Goal: Task Accomplishment & Management: Use online tool/utility

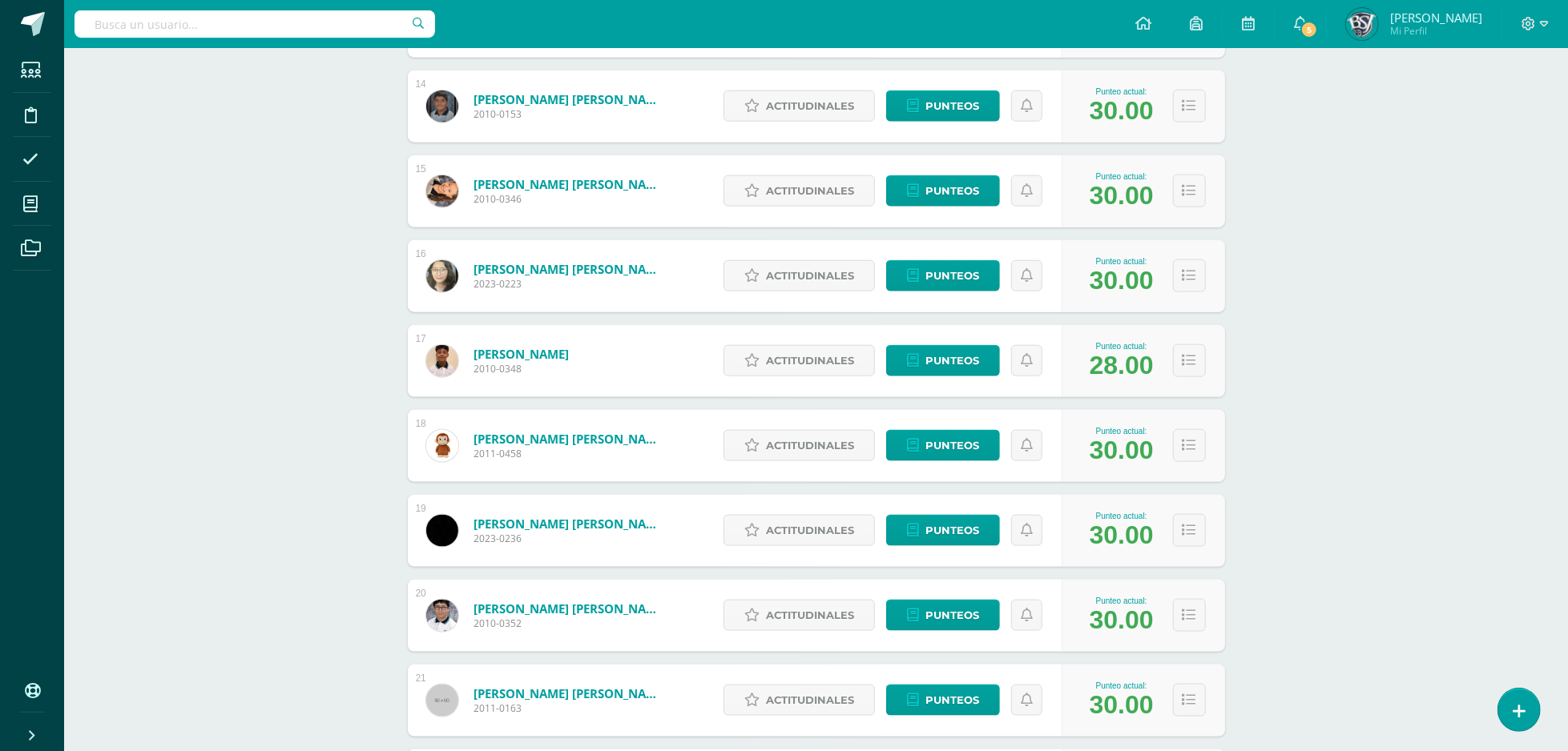
scroll to position [1812, 0]
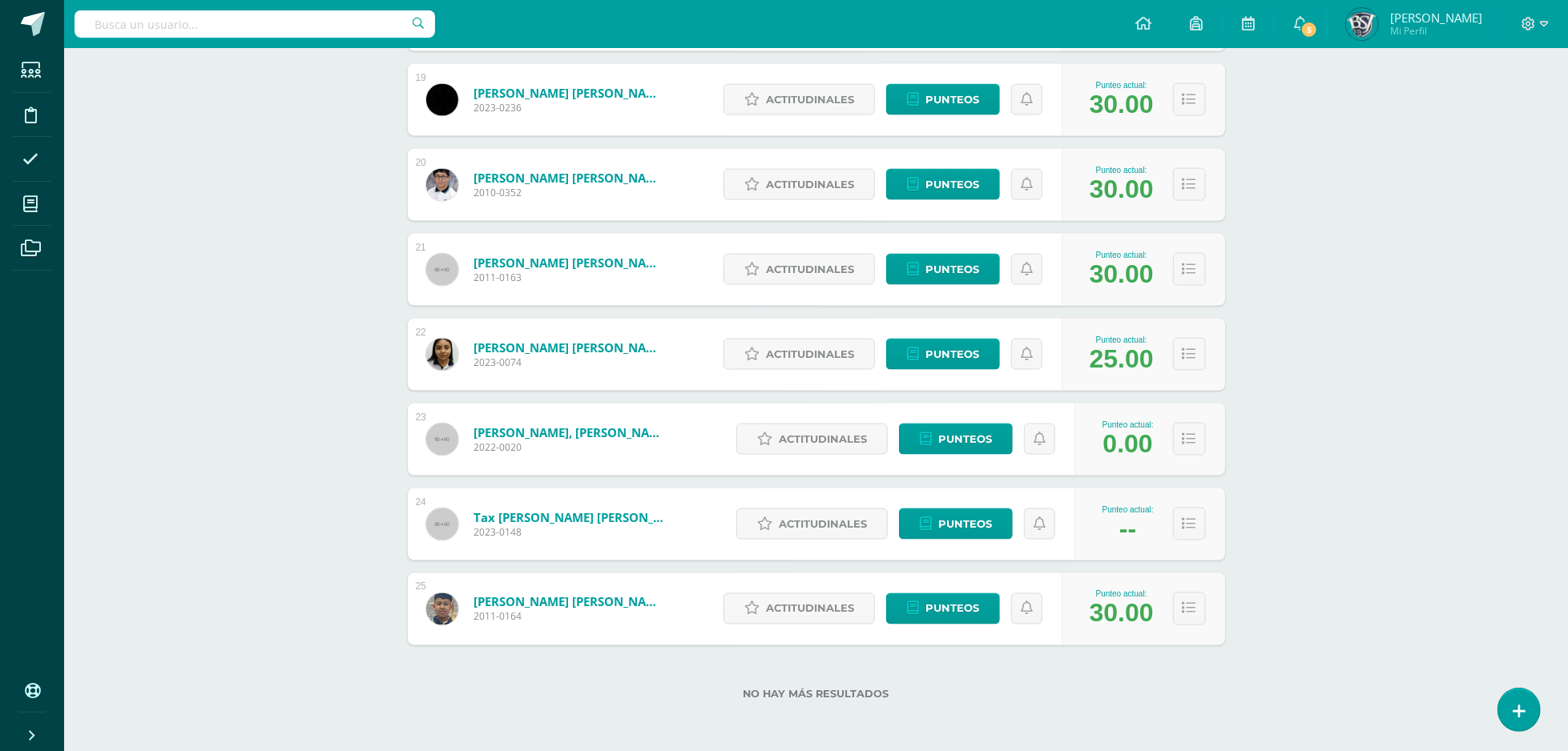
click at [977, 541] on div "Actitudinales Punteos" at bounding box center [901, 525] width 346 height 72
click at [980, 533] on span "Punteos" at bounding box center [965, 524] width 54 height 29
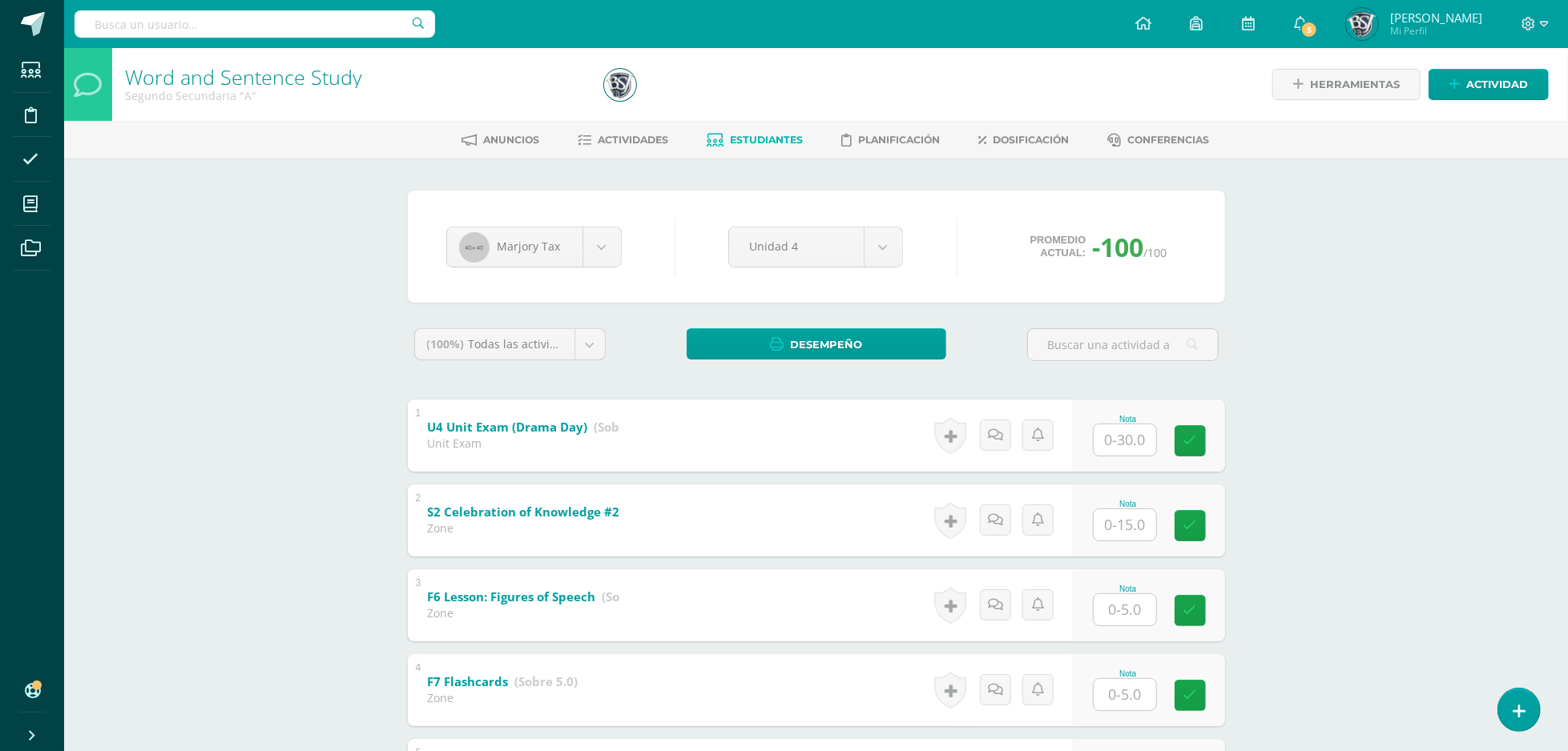
scroll to position [584, 0]
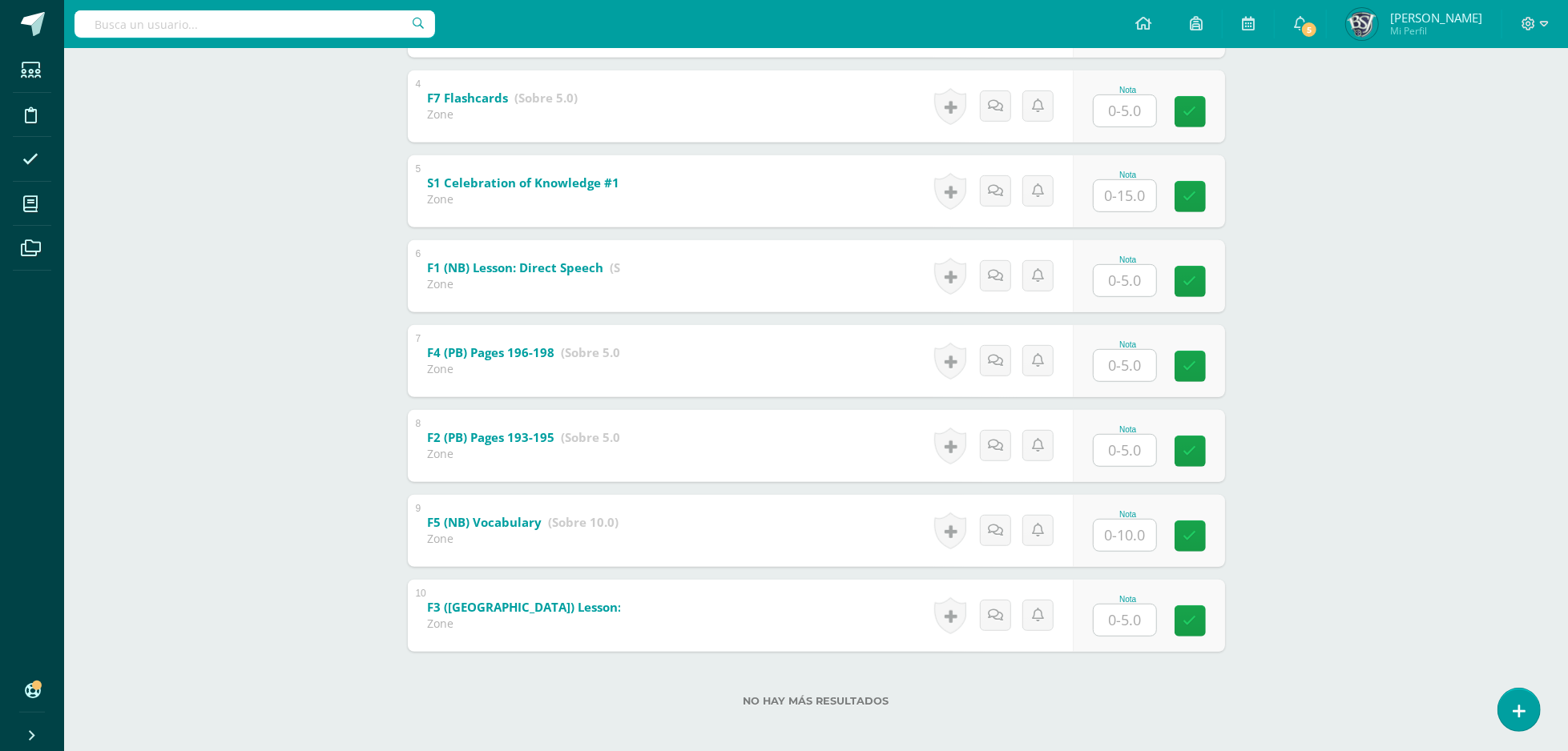
click at [1141, 546] on input "text" at bounding box center [1124, 535] width 62 height 31
type input "10"
click at [1347, 458] on div "Word and Sentence Study Segundo Secundaria "A" Herramientas Detalle de asistenc…" at bounding box center [816, 110] width 1504 height 1293
click at [1125, 278] on input "text" at bounding box center [1134, 280] width 64 height 32
type input "5"
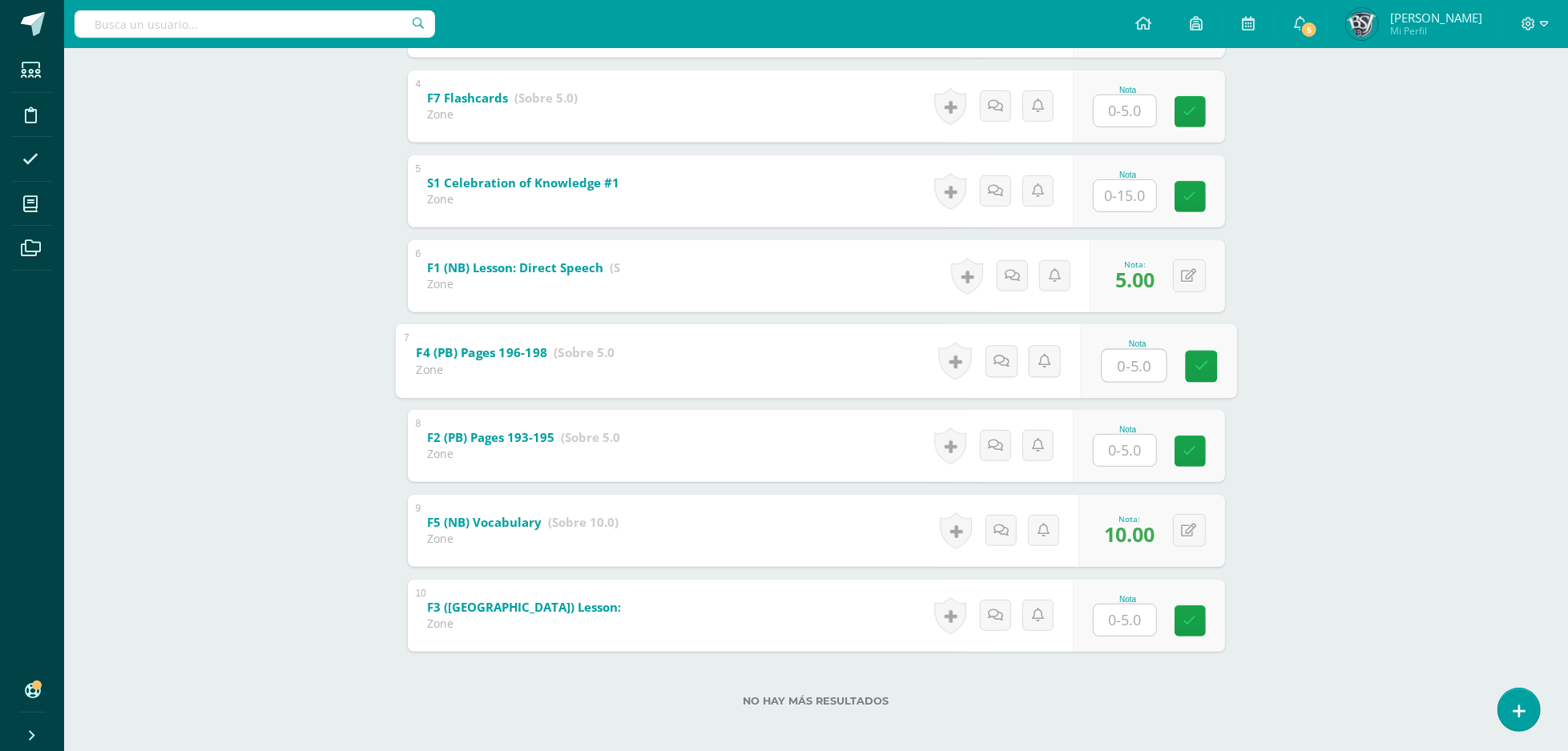
click at [1125, 630] on input "text" at bounding box center [1124, 620] width 62 height 31
type input "5"
click at [1138, 363] on input "text" at bounding box center [1134, 365] width 64 height 32
click at [1379, 238] on div "Word and Sentence Study Segundo Secundaria "A" Herramientas Detalle de asistenc…" at bounding box center [816, 110] width 1504 height 1293
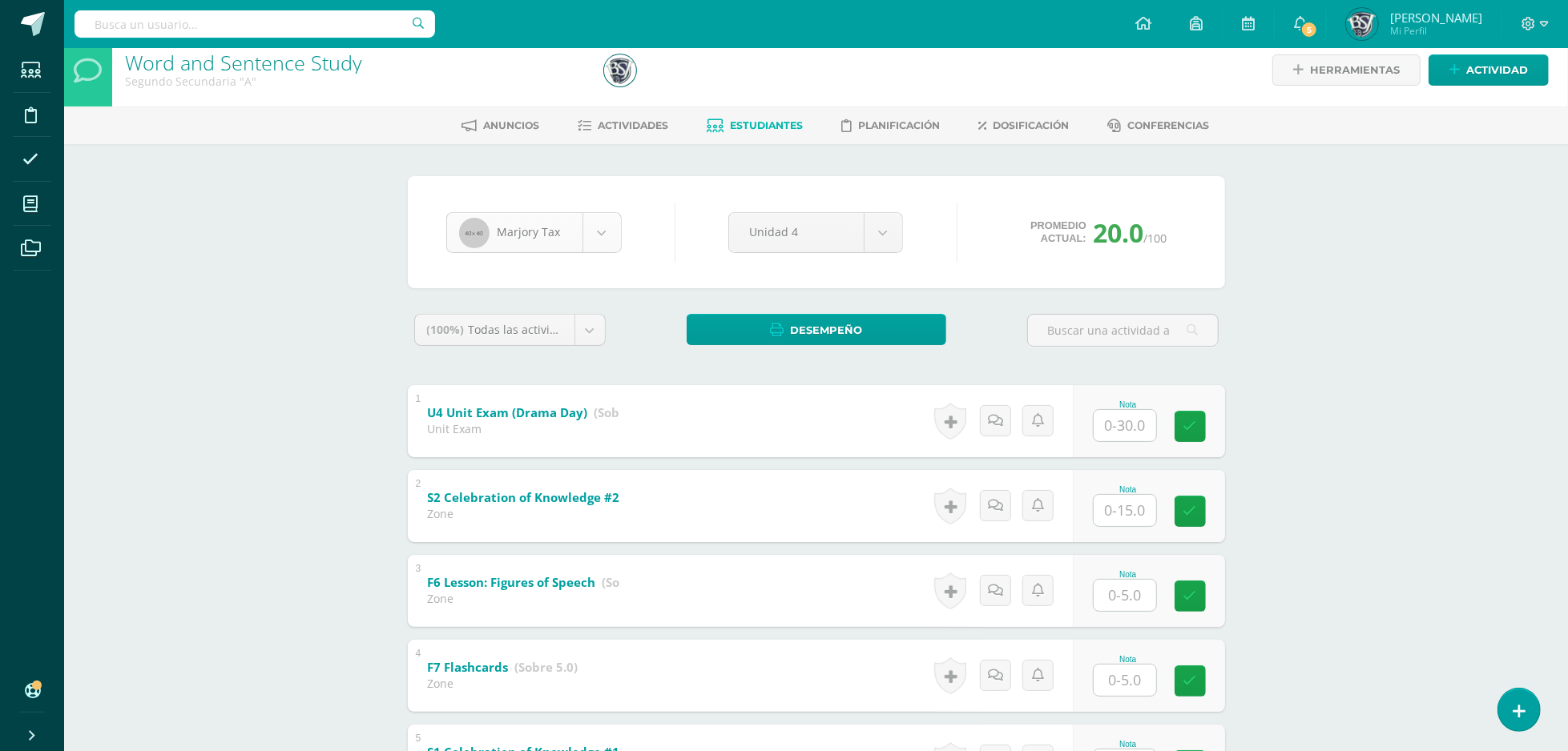
scroll to position [1160, 0]
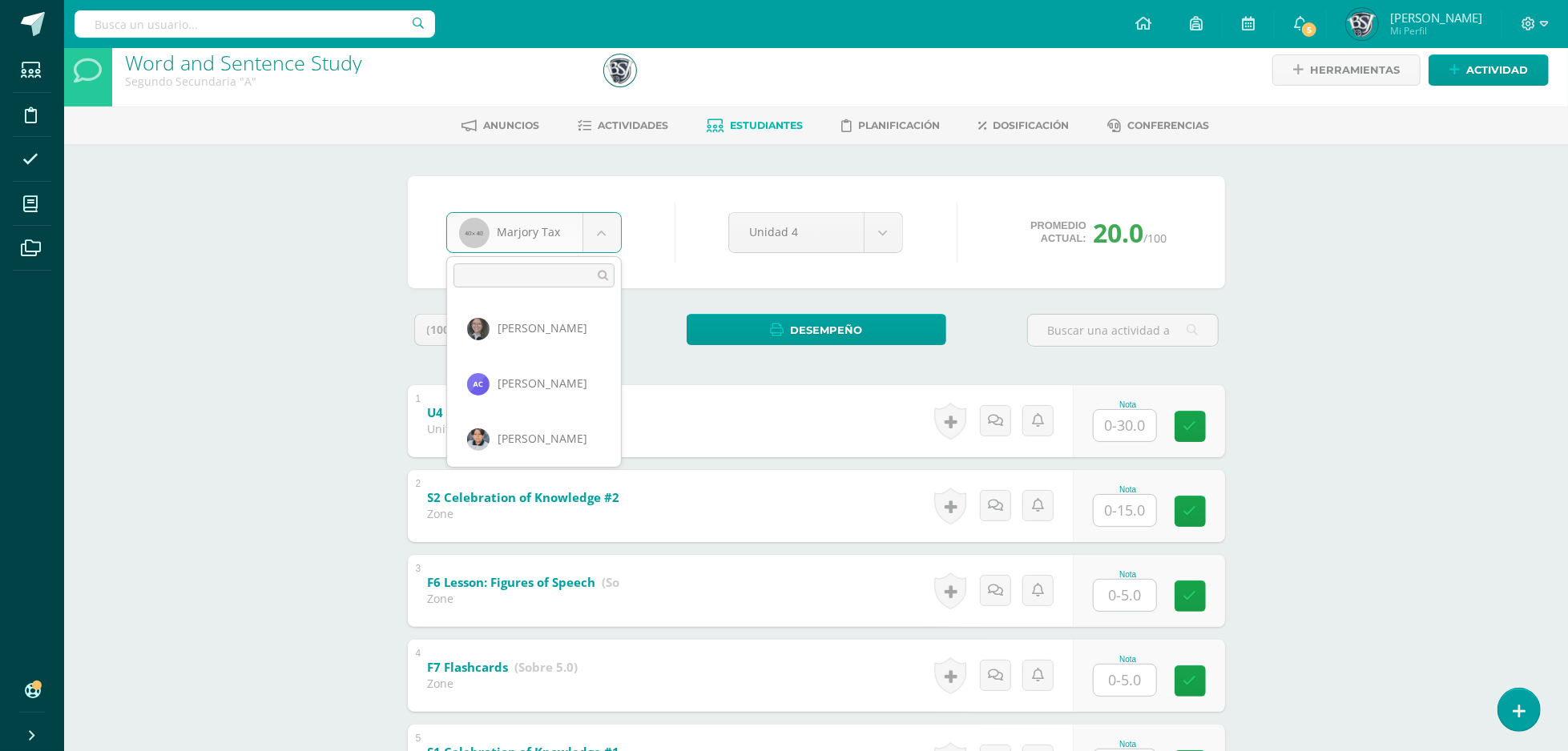
click at [505, 220] on body "Estudiantes Disciplina Asistencia Mis cursos Archivos Soporte Centro de ayuda Ú…" at bounding box center [784, 657] width 1568 height 1342
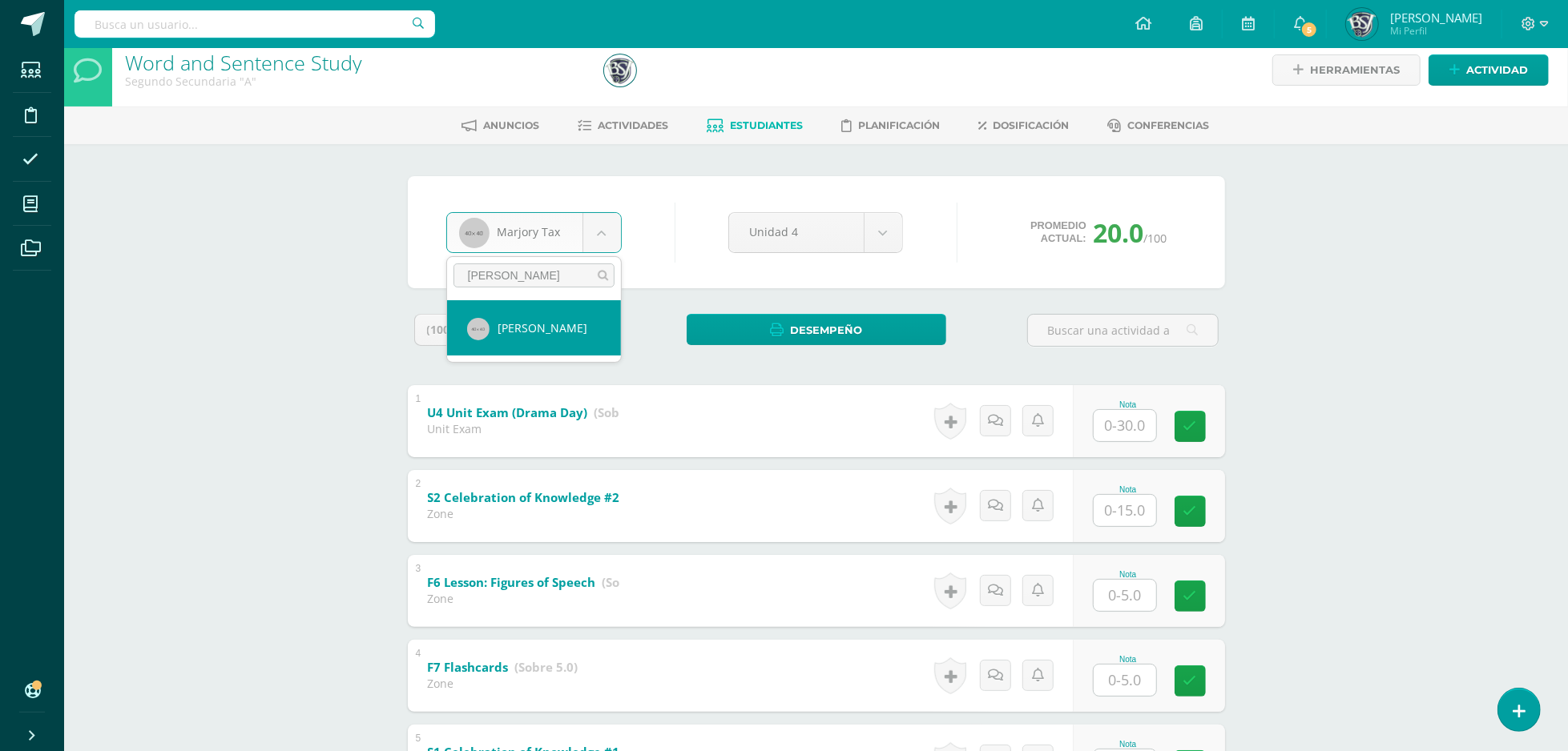
type input "daniel"
select select "615"
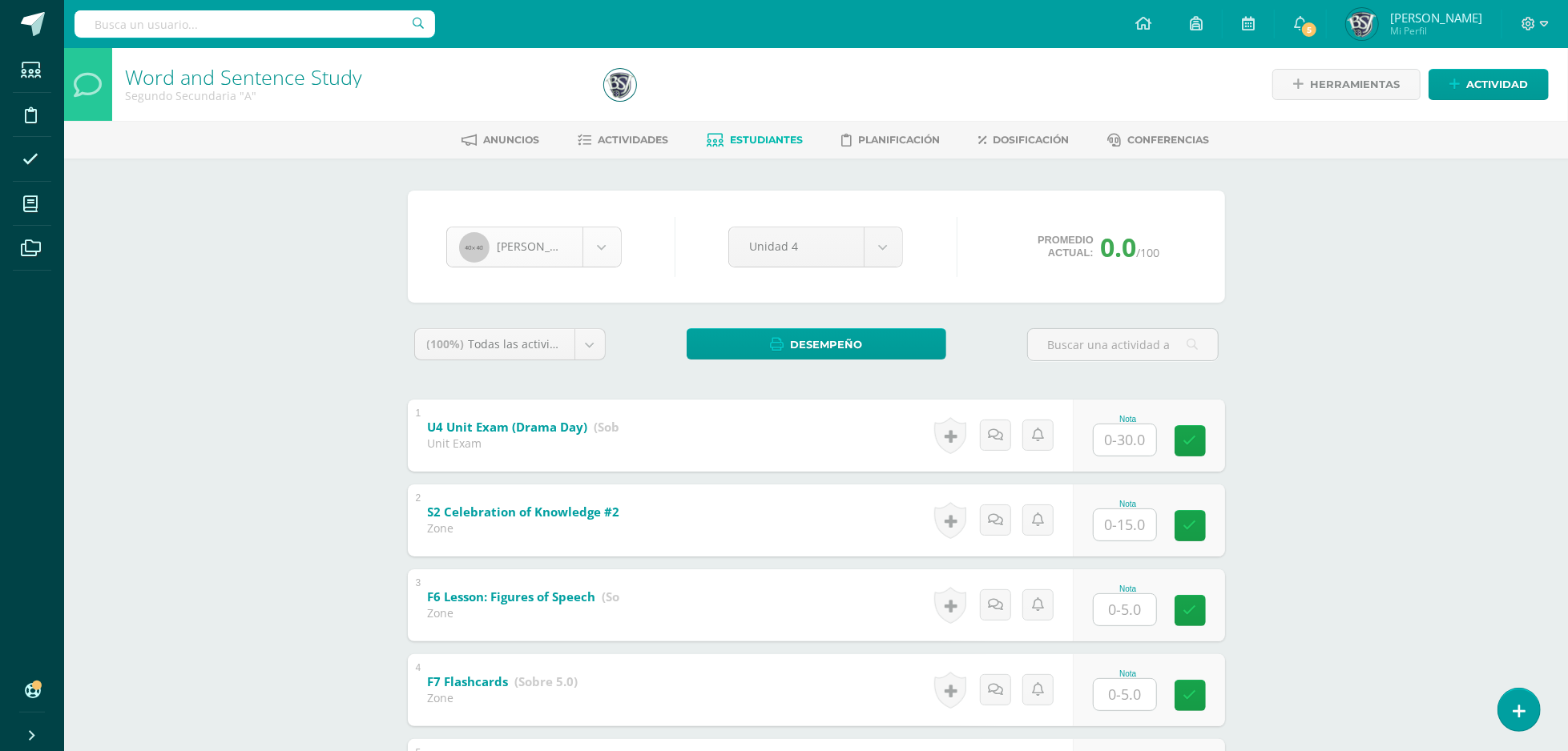
scroll to position [1104, 0]
click at [587, 241] on body "Estudiantes Disciplina Asistencia Mis cursos Archivos Soporte Centro de ayuda Ú…" at bounding box center [784, 671] width 1568 height 1342
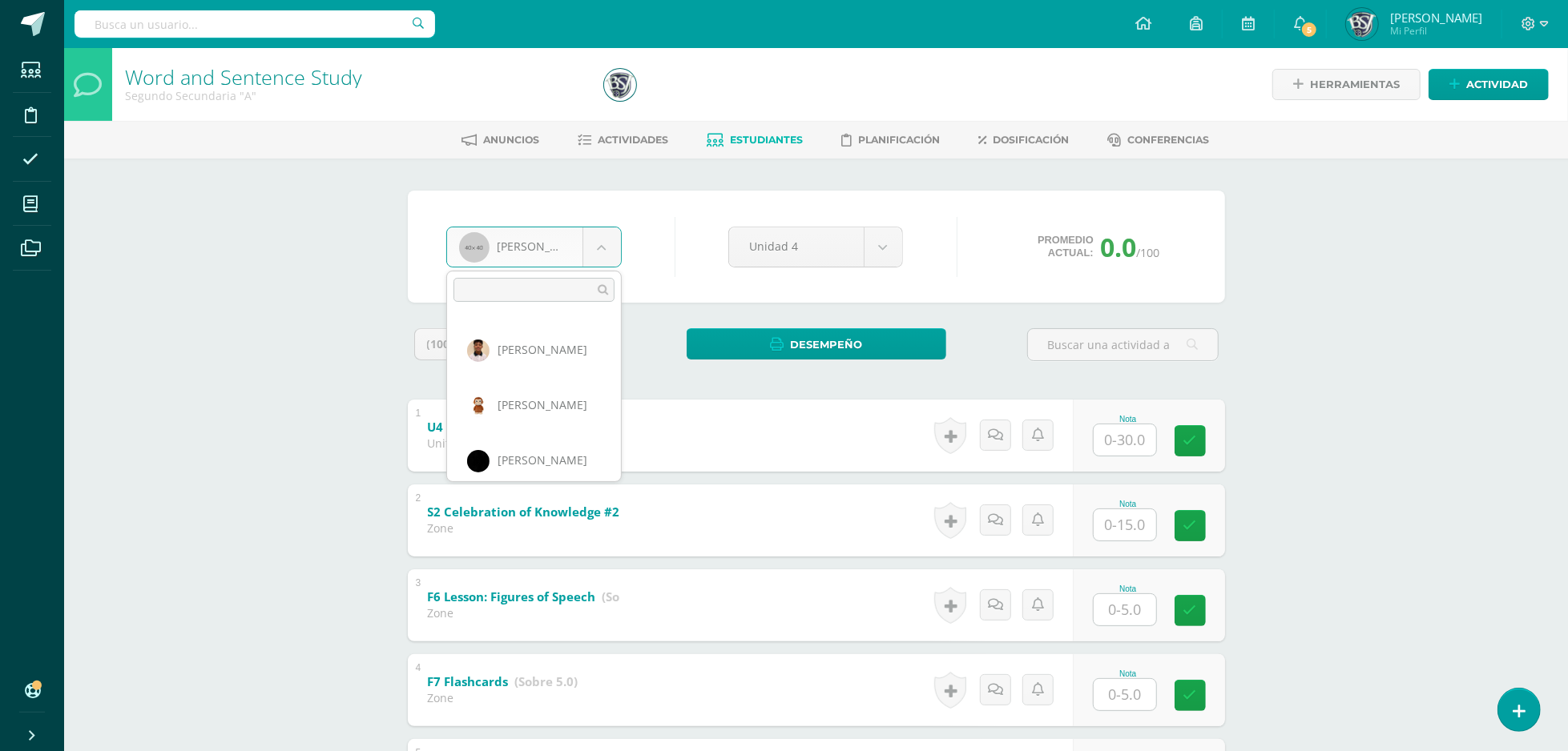
scroll to position [820, 0]
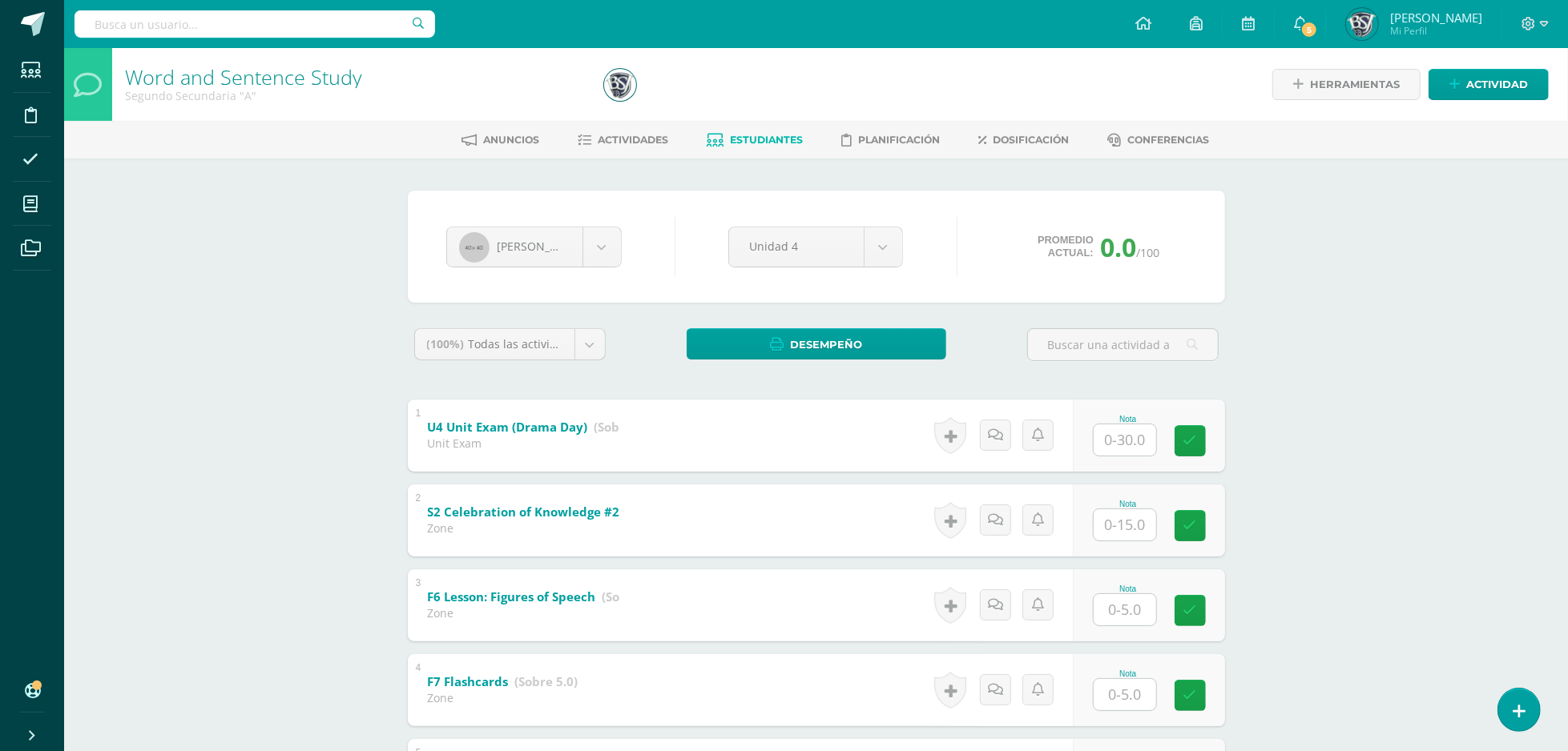
click at [733, 140] on body "Estudiantes Disciplina Asistencia Mis cursos Archivos Soporte Centro de ayuda Ú…" at bounding box center [784, 671] width 1568 height 1342
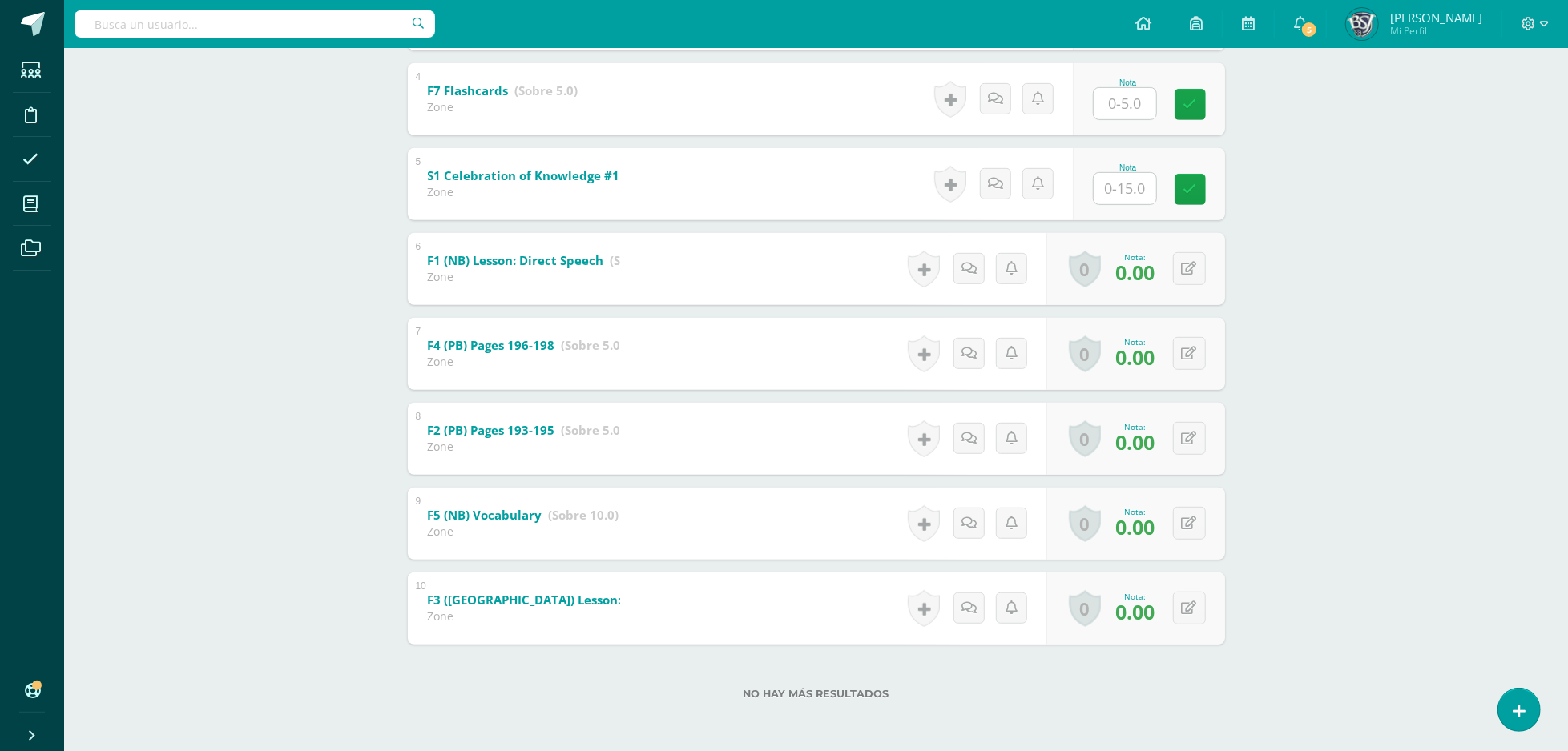
scroll to position [0, 0]
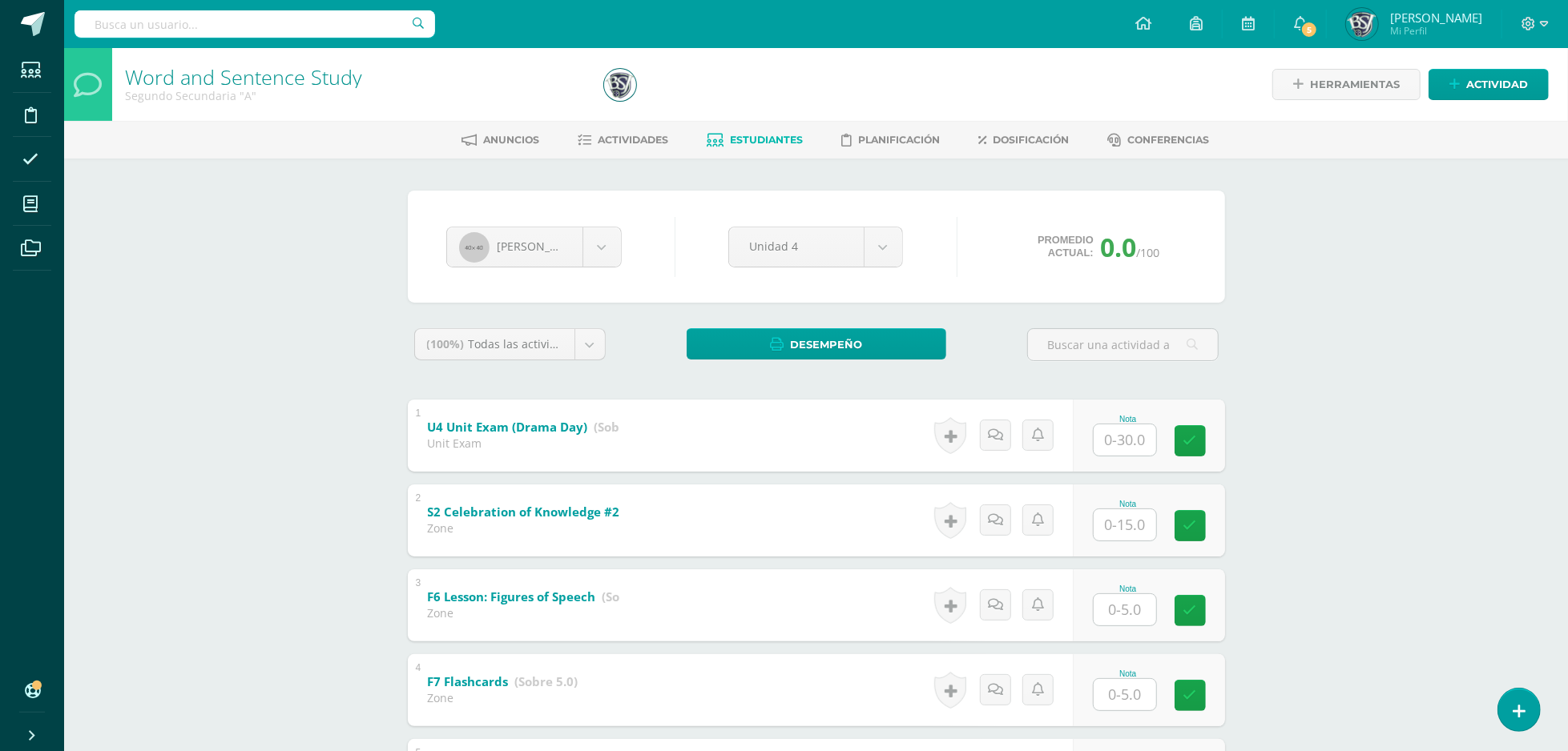
click at [777, 135] on span "Estudiantes" at bounding box center [766, 140] width 73 height 12
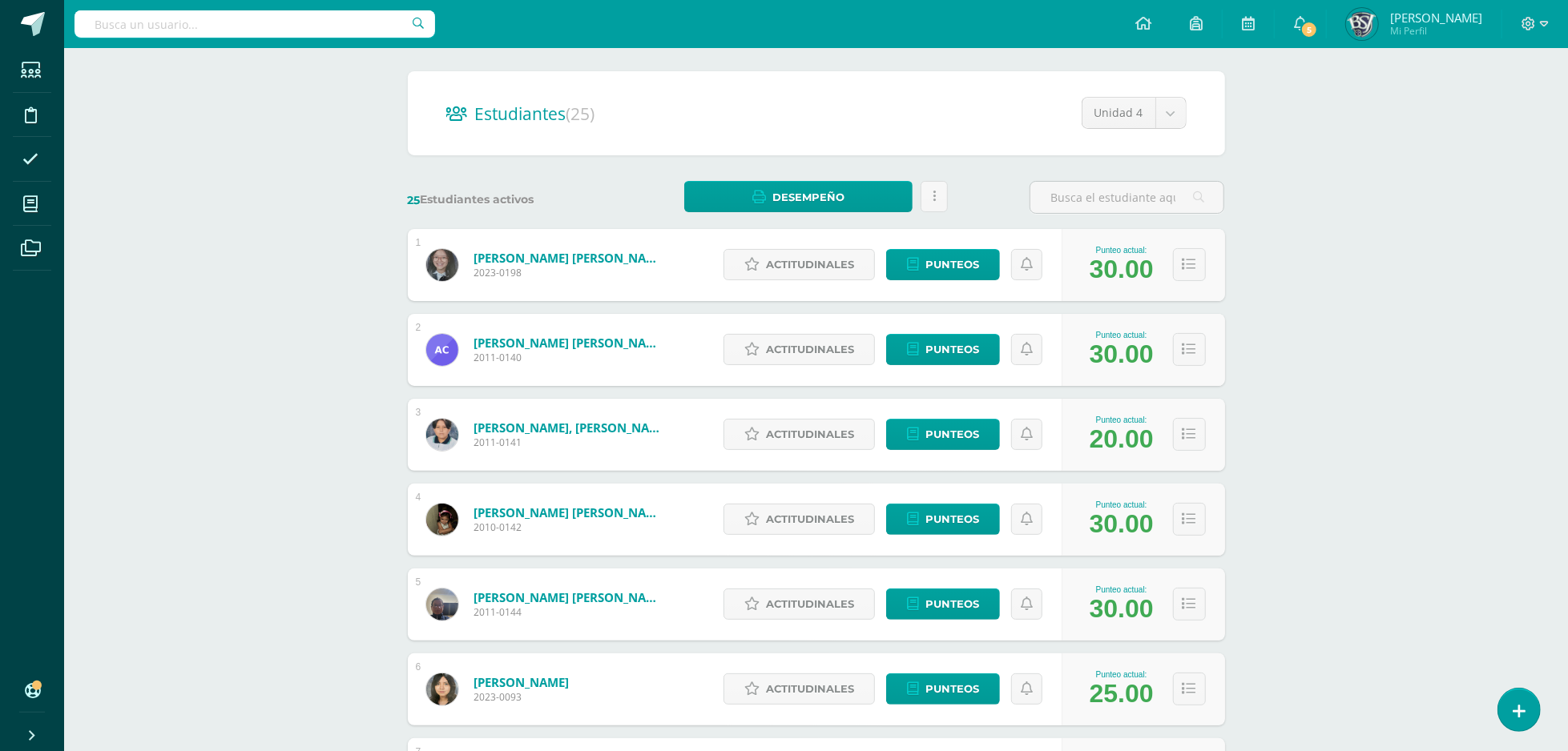
scroll to position [292, 0]
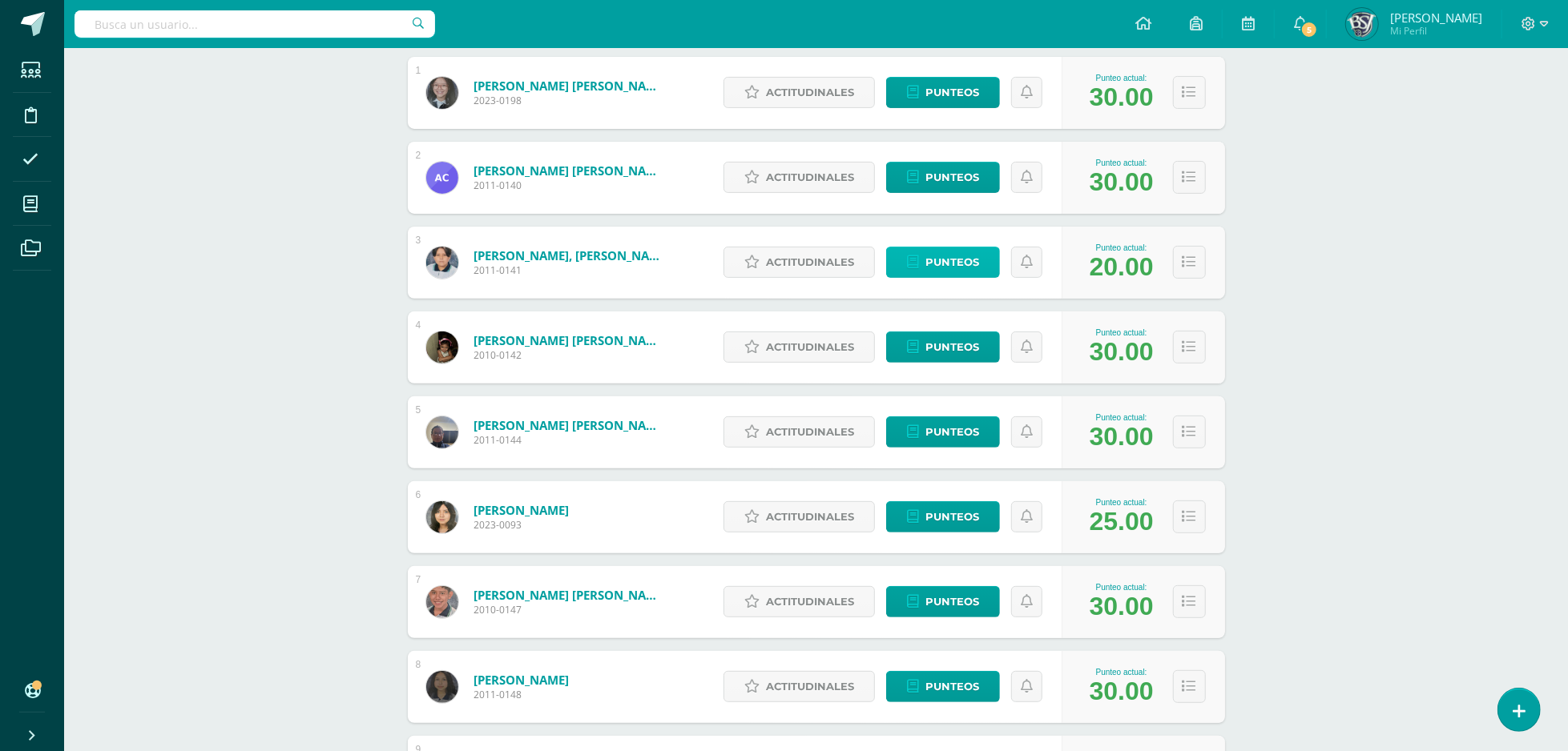
click at [939, 270] on span "Punteos" at bounding box center [952, 261] width 54 height 29
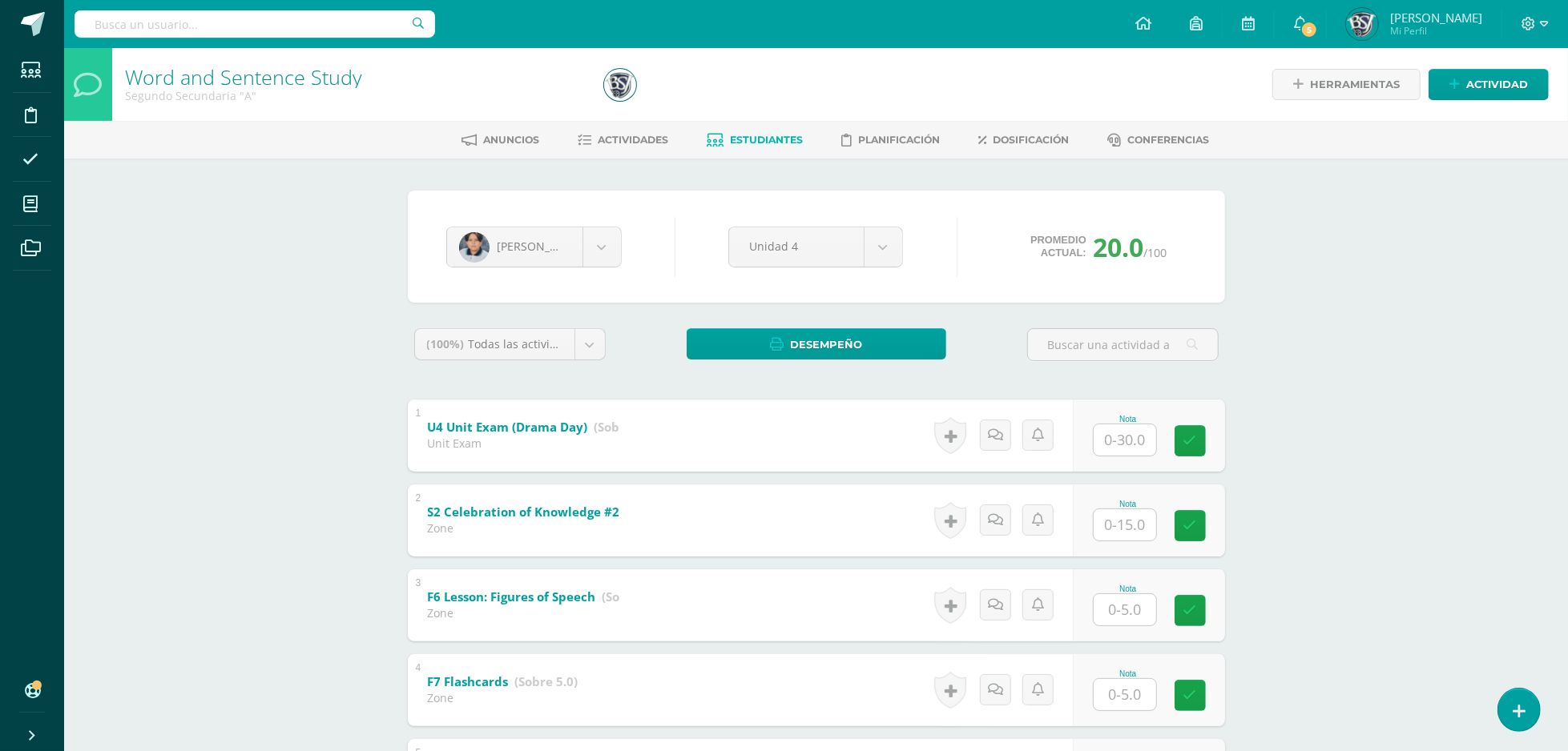
scroll to position [591, 0]
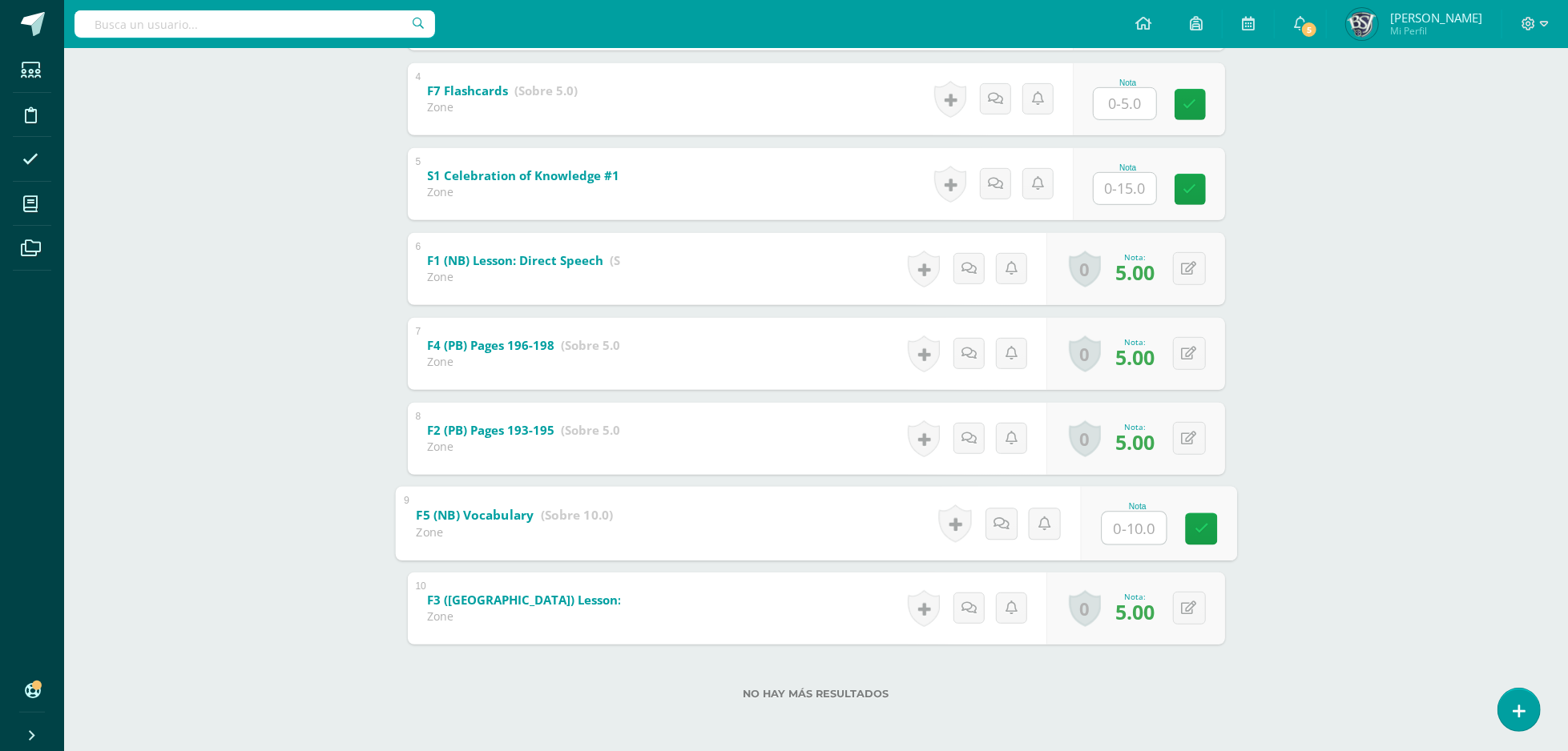
click at [1113, 526] on input "text" at bounding box center [1134, 527] width 64 height 32
type input "10"
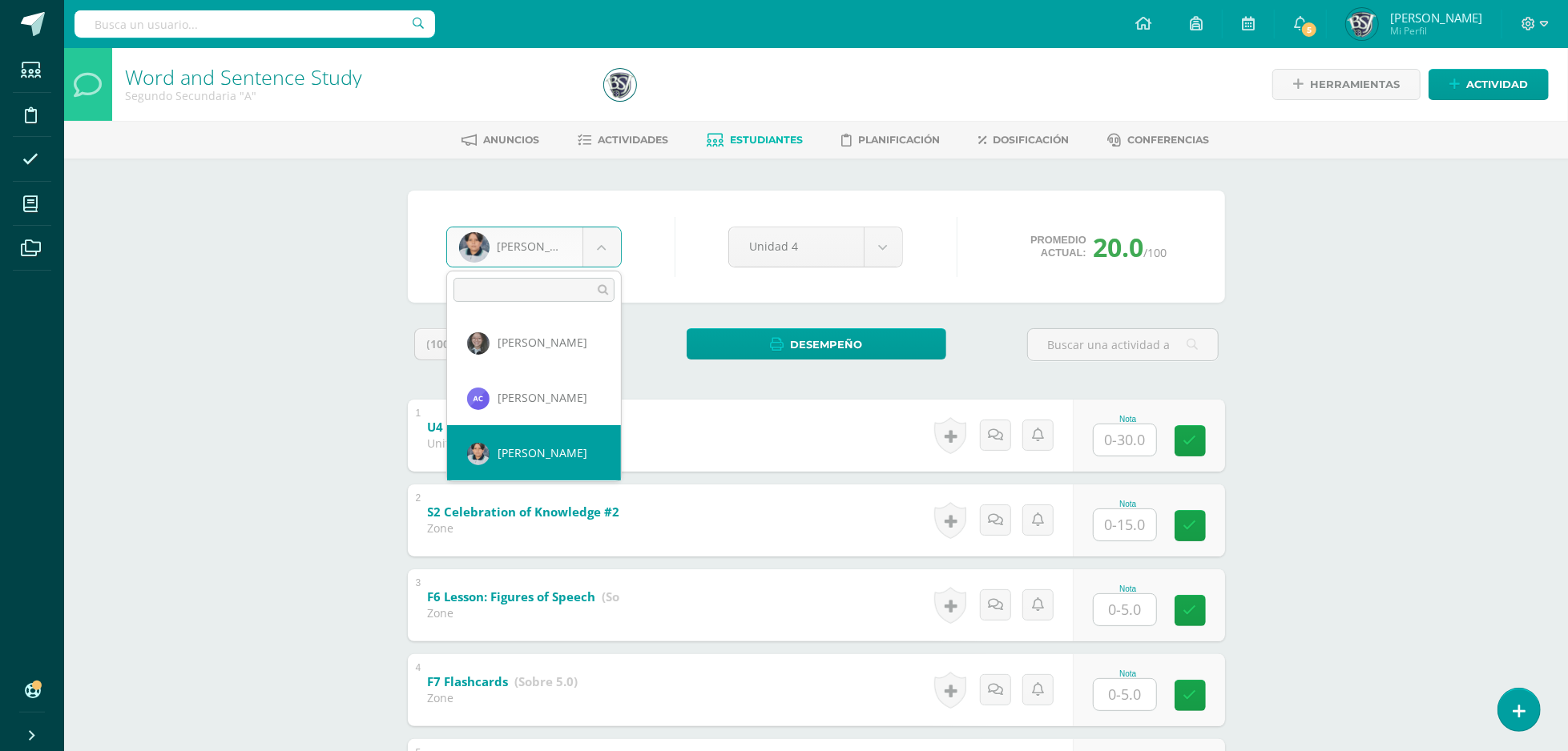
click at [604, 246] on body "Estudiantes Disciplina Asistencia Mis cursos Archivos Soporte Centro de ayuda Ú…" at bounding box center [784, 671] width 1568 height 1342
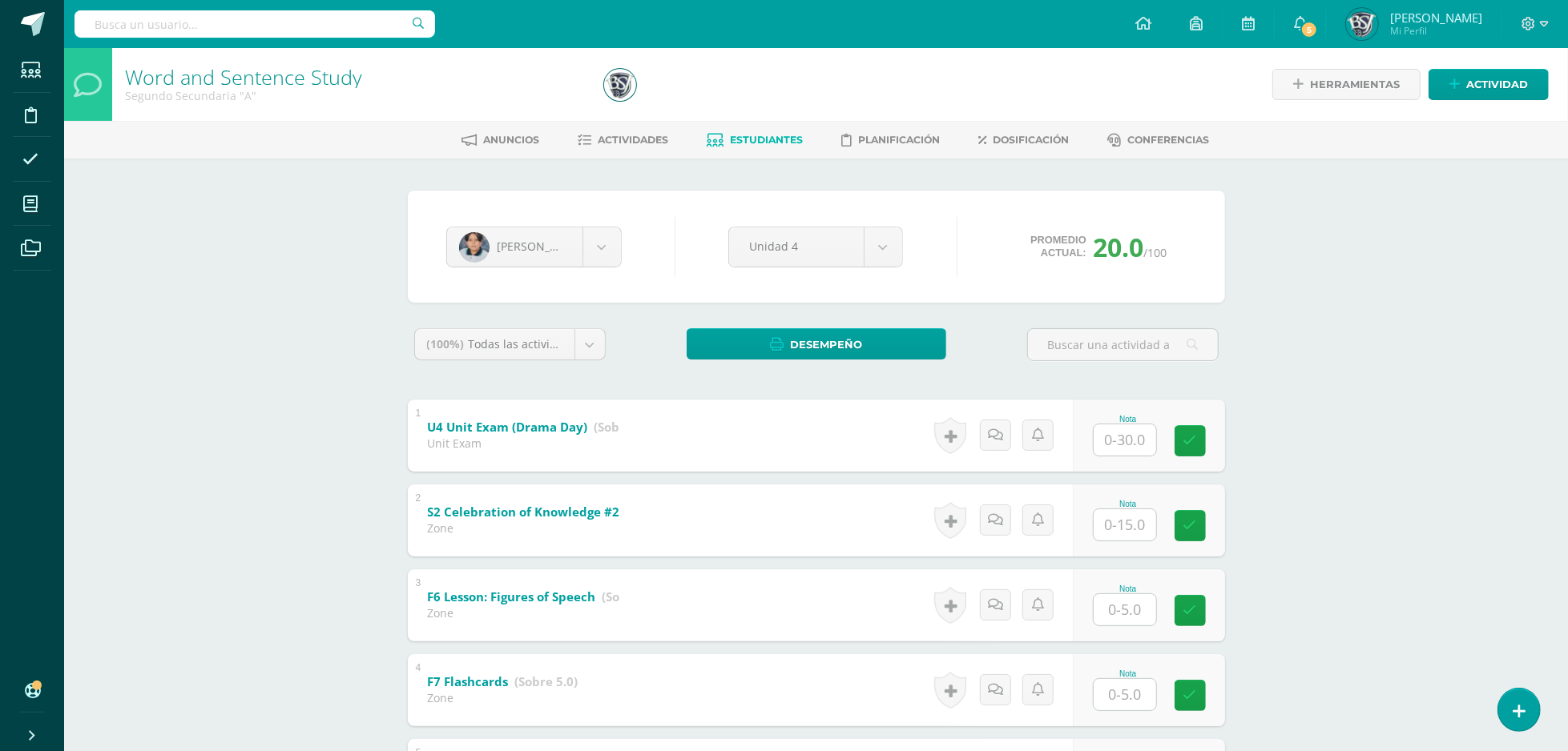
click at [764, 145] on body "Estudiantes Disciplina Asistencia Mis cursos Archivos Soporte Centro de ayuda Ú…" at bounding box center [784, 671] width 1568 height 1342
click at [764, 145] on span "Estudiantes" at bounding box center [766, 140] width 73 height 12
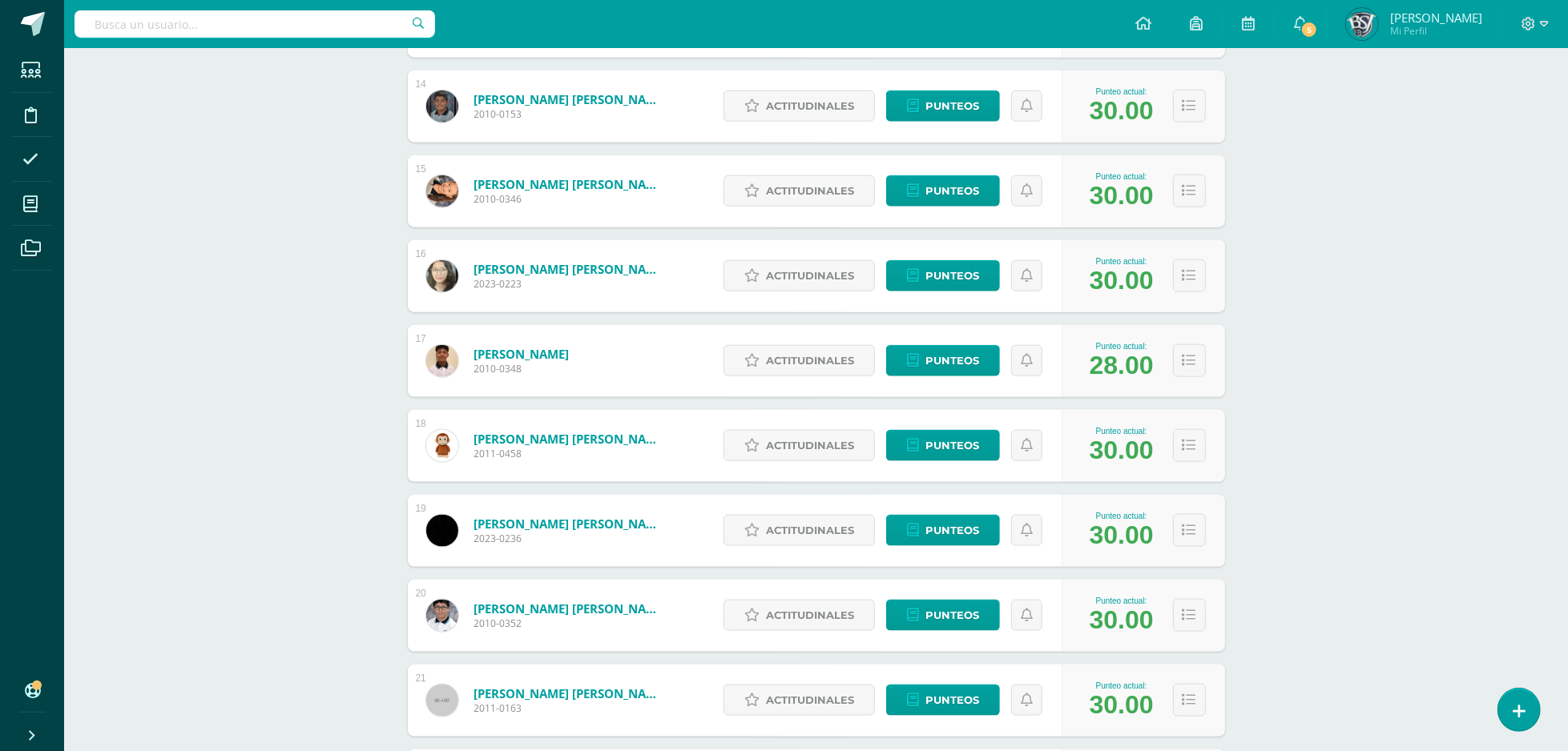
scroll to position [948, 0]
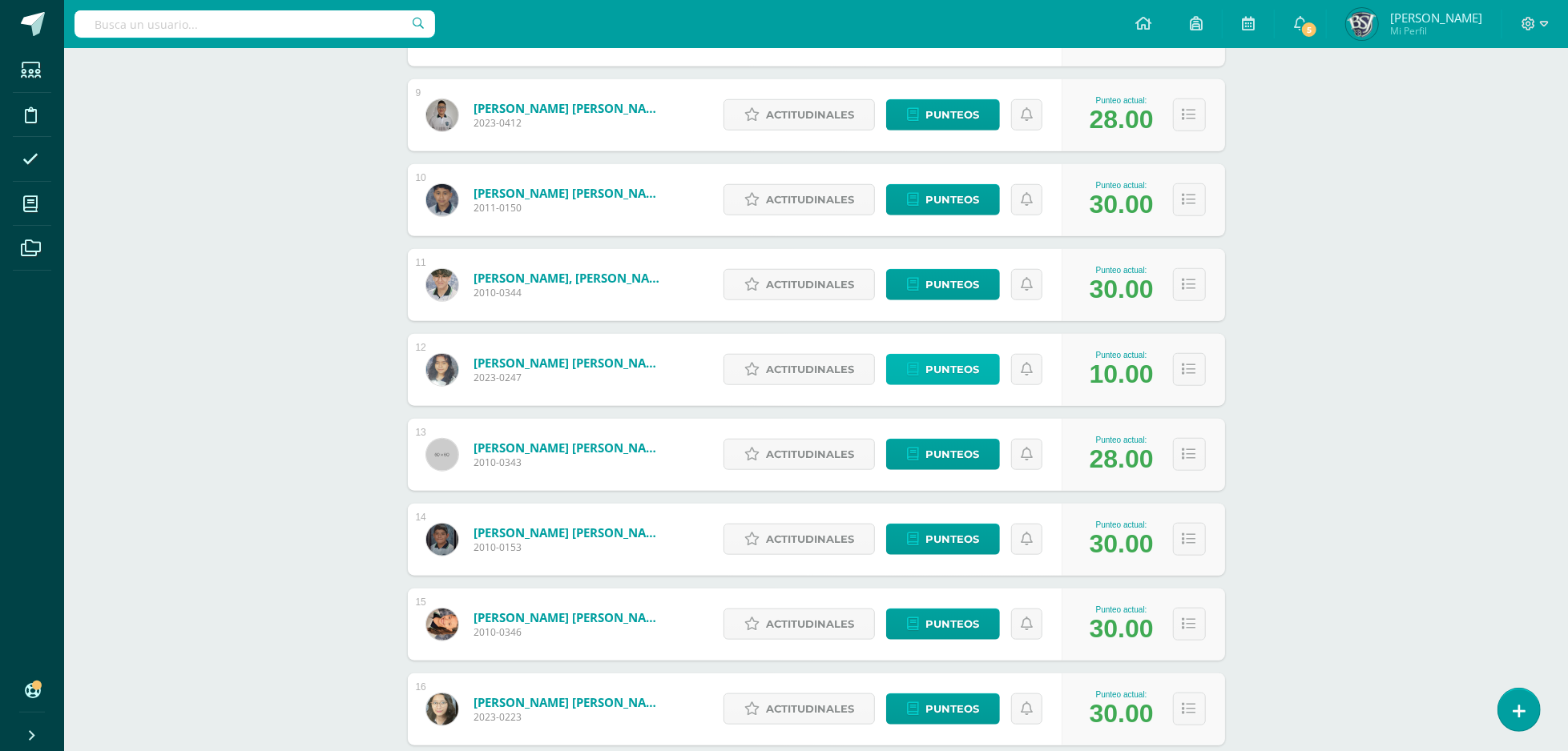
click at [965, 376] on span "Punteos" at bounding box center [952, 369] width 54 height 29
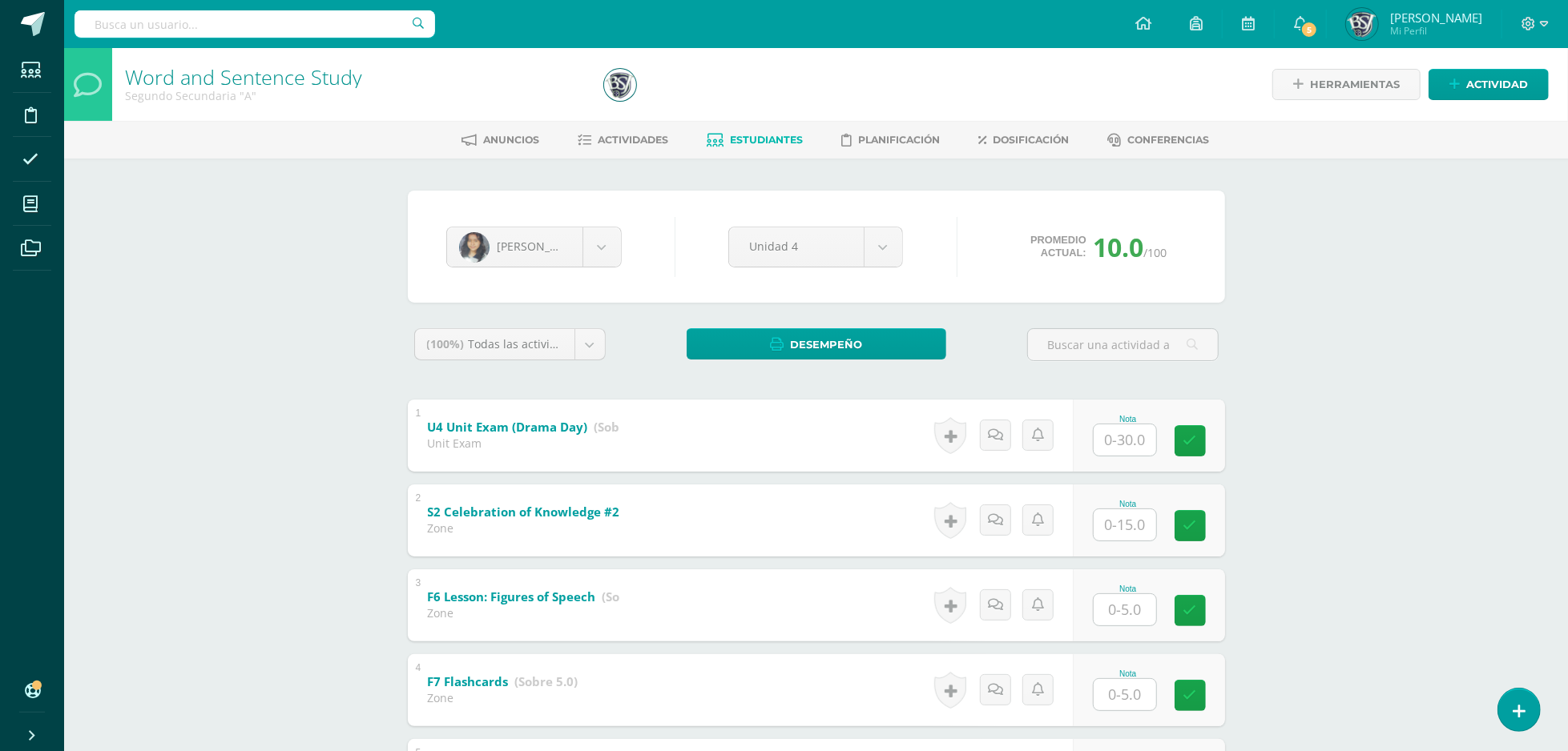
scroll to position [584, 0]
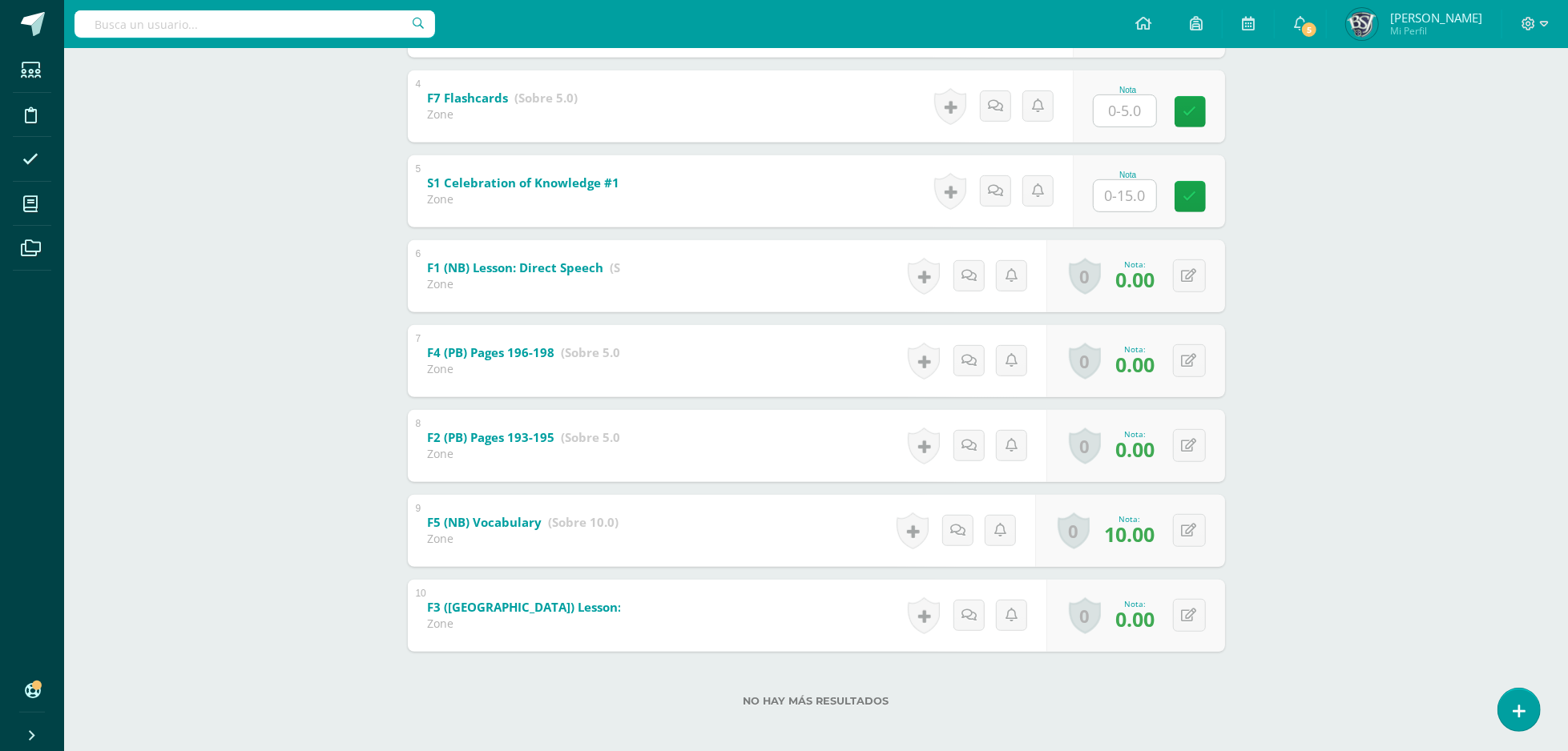
click at [1190, 257] on div "0 Logros Logros obtenidos Aún no hay logros agregados Nota: 0.00" at bounding box center [1135, 276] width 178 height 72
click at [1195, 276] on icon at bounding box center [1200, 275] width 16 height 13
type input "5"
click at [1191, 354] on icon at bounding box center [1189, 360] width 15 height 13
type input "5"
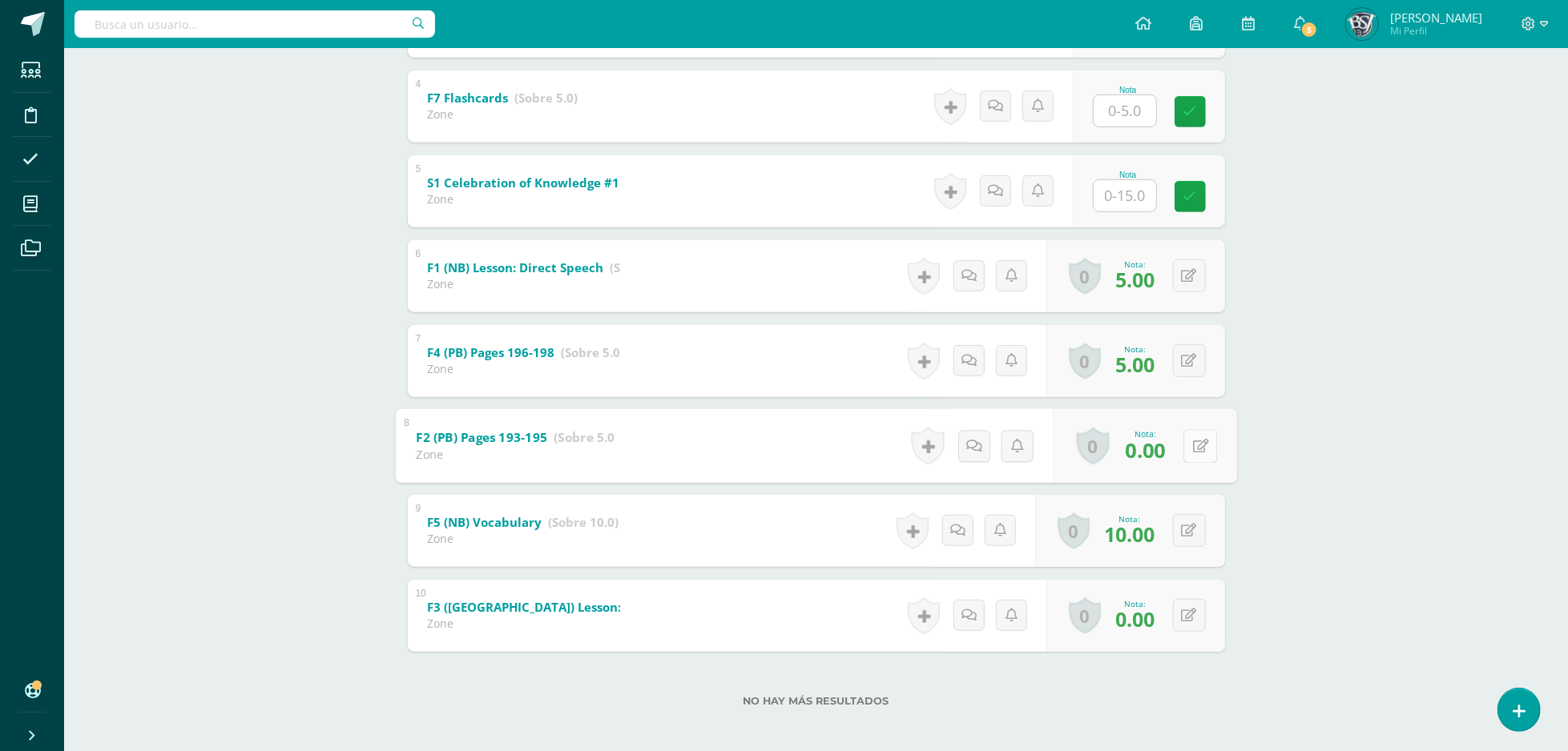
click at [1197, 448] on button at bounding box center [1201, 446] width 34 height 34
type input "5"
click at [1197, 609] on button at bounding box center [1201, 616] width 34 height 34
type input "5"
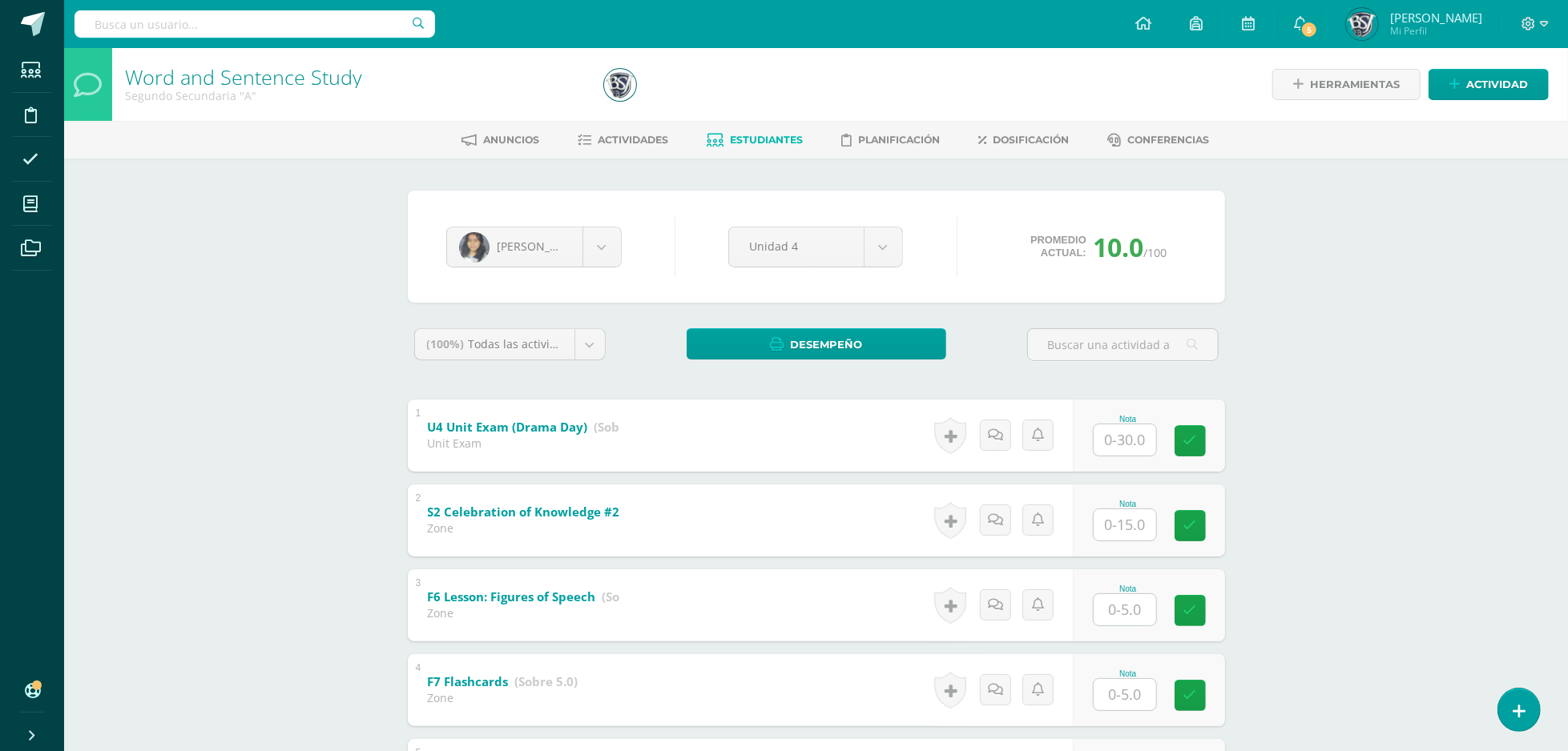
click at [763, 144] on span "Estudiantes" at bounding box center [766, 140] width 73 height 12
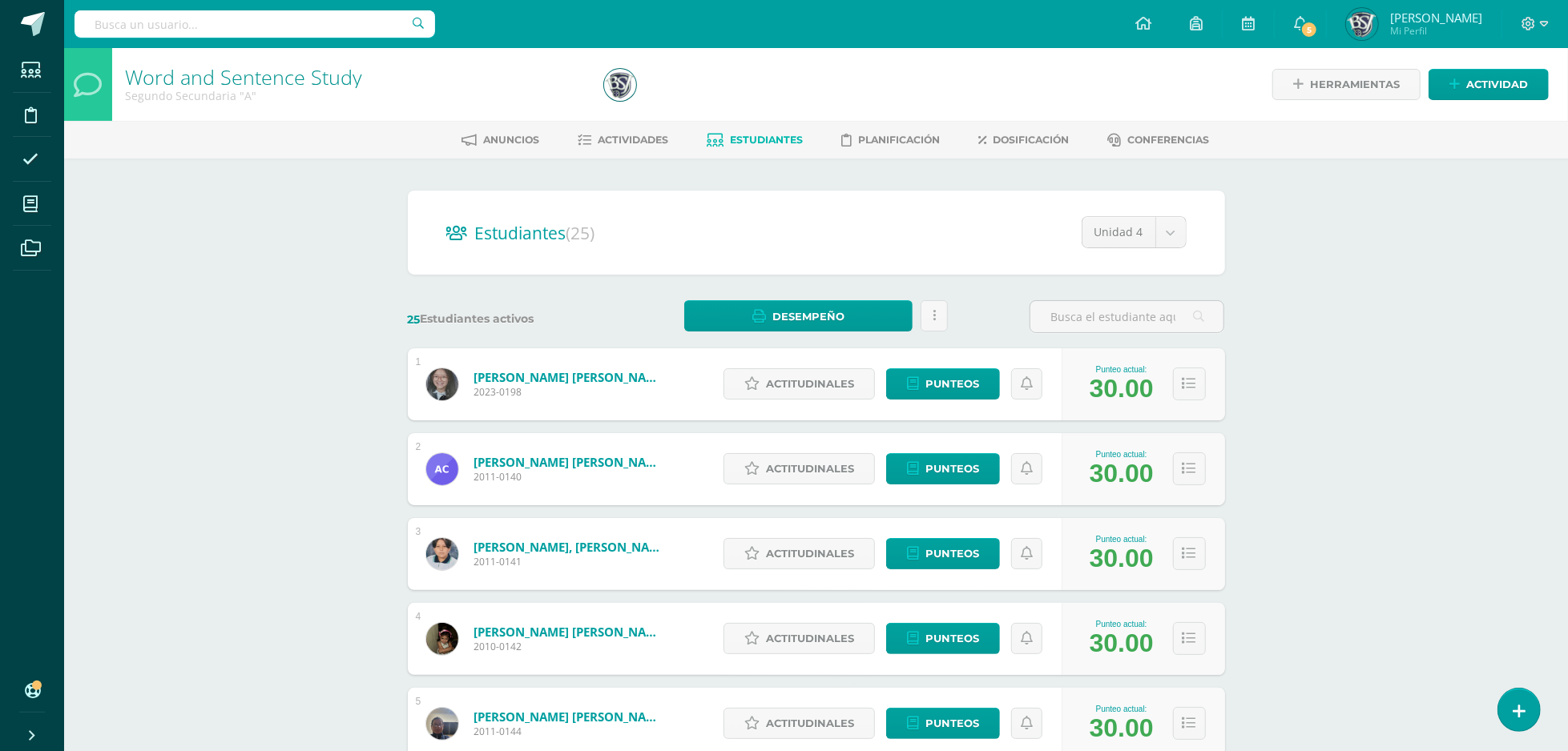
scroll to position [532, 0]
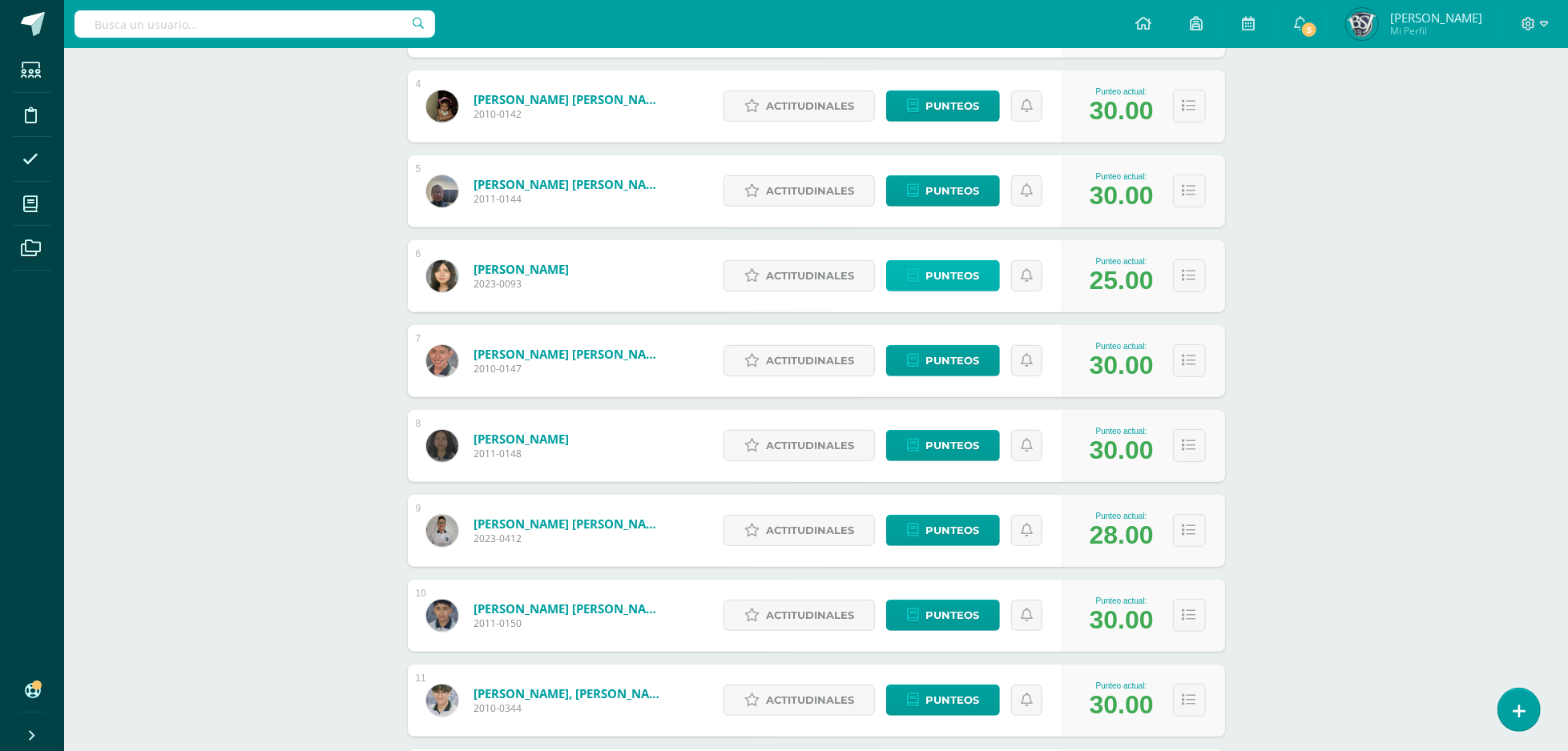
click at [907, 264] on link "Punteos" at bounding box center [943, 275] width 114 height 31
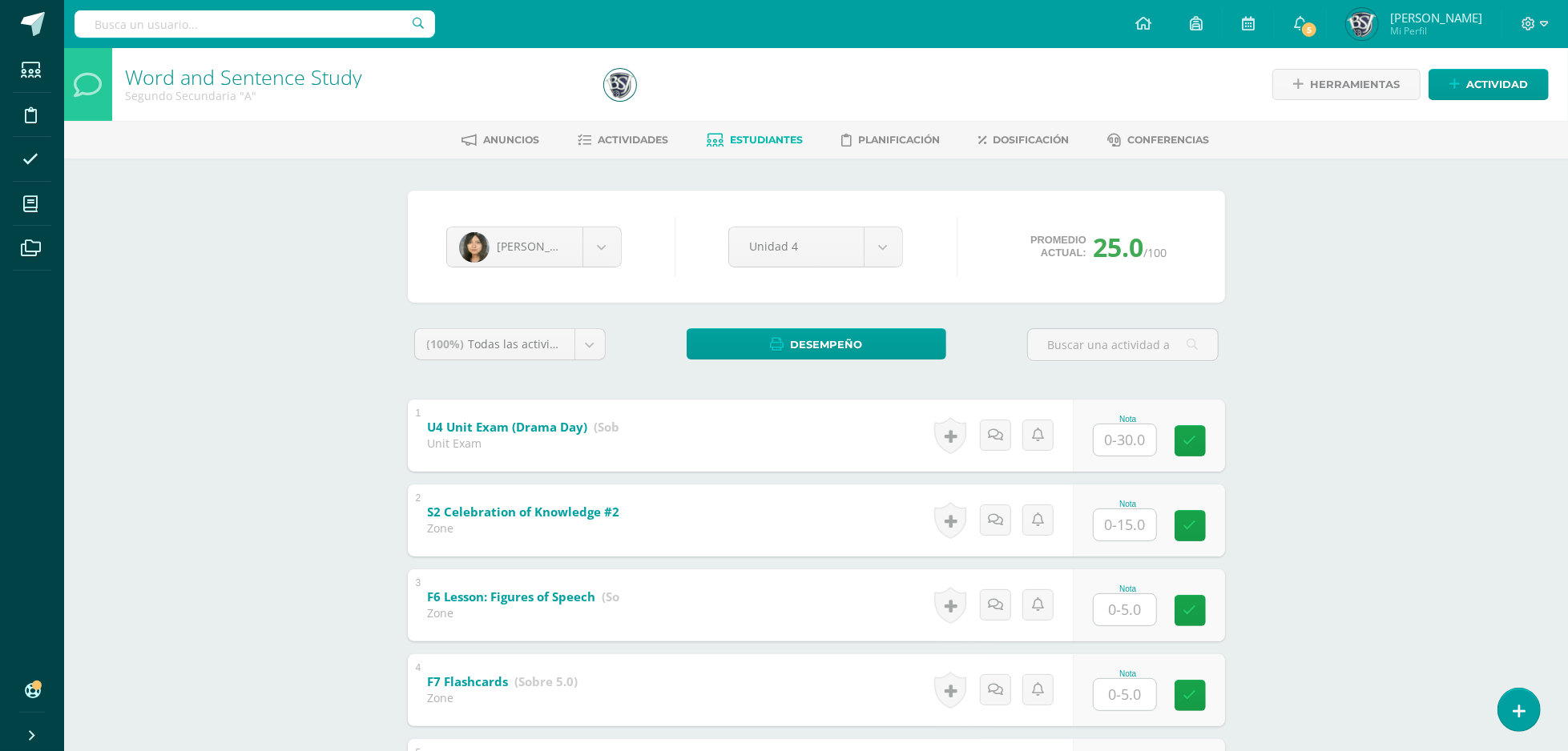
scroll to position [584, 0]
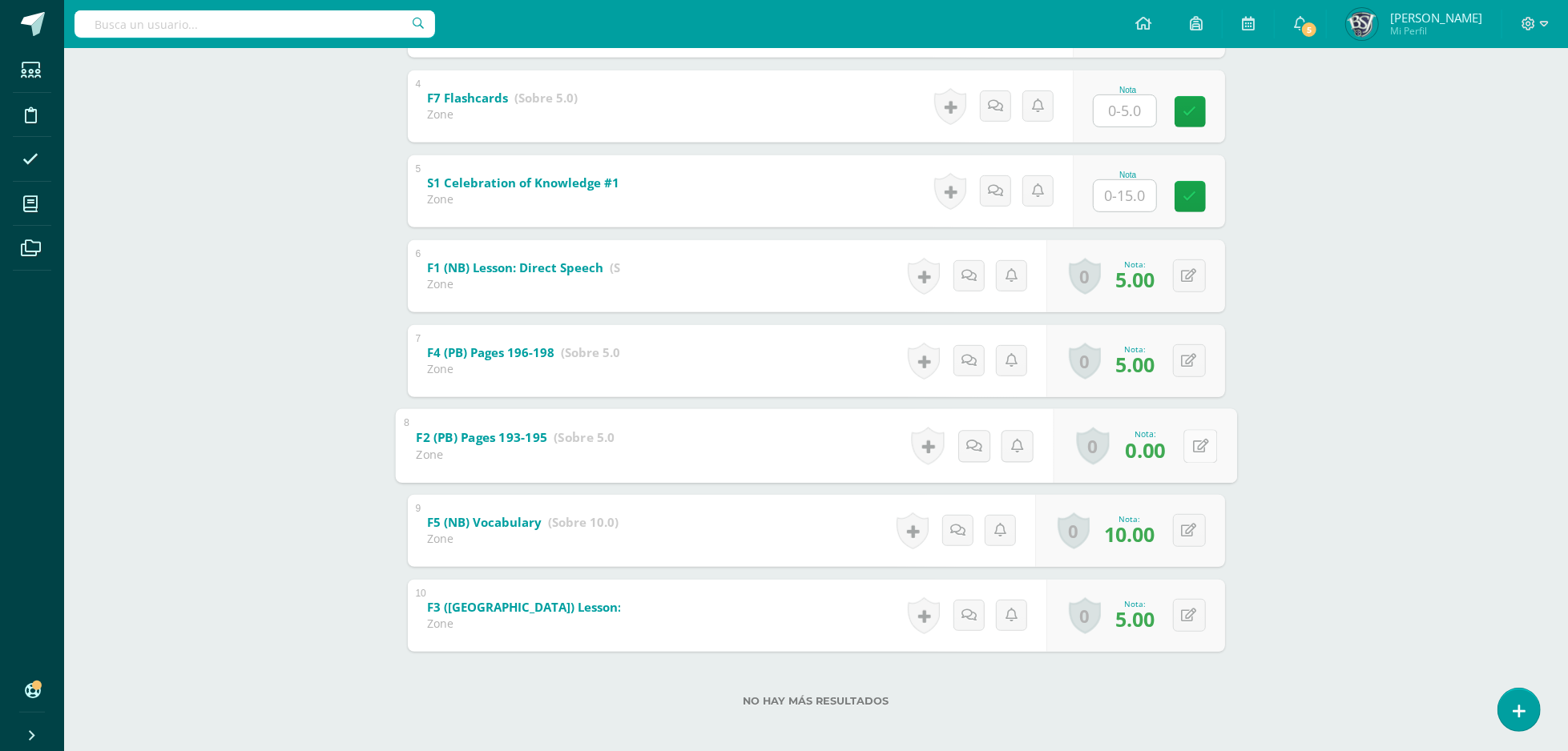
click at [1194, 440] on icon at bounding box center [1200, 445] width 16 height 13
type input "5"
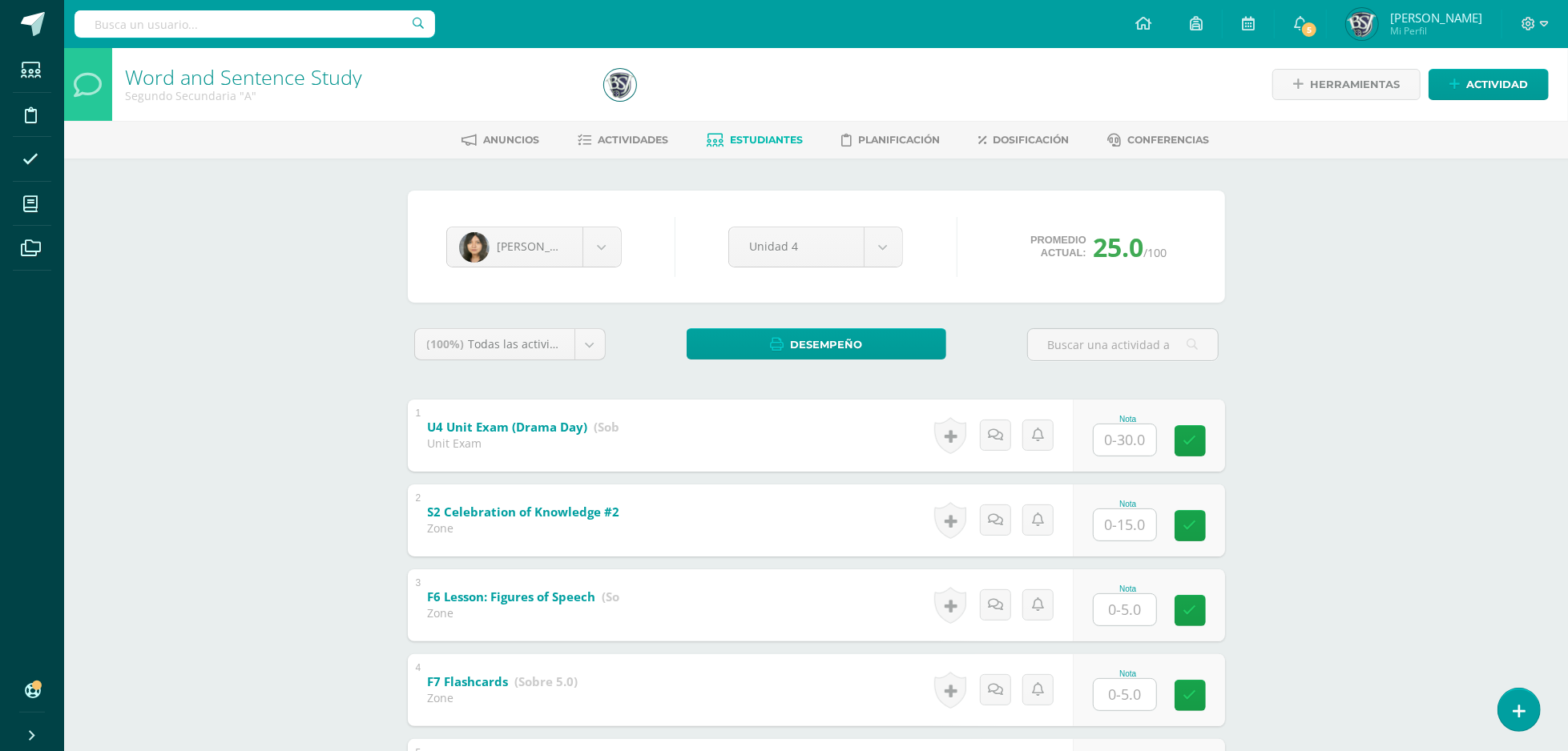
click at [740, 130] on link "Estudiantes" at bounding box center [755, 140] width 96 height 25
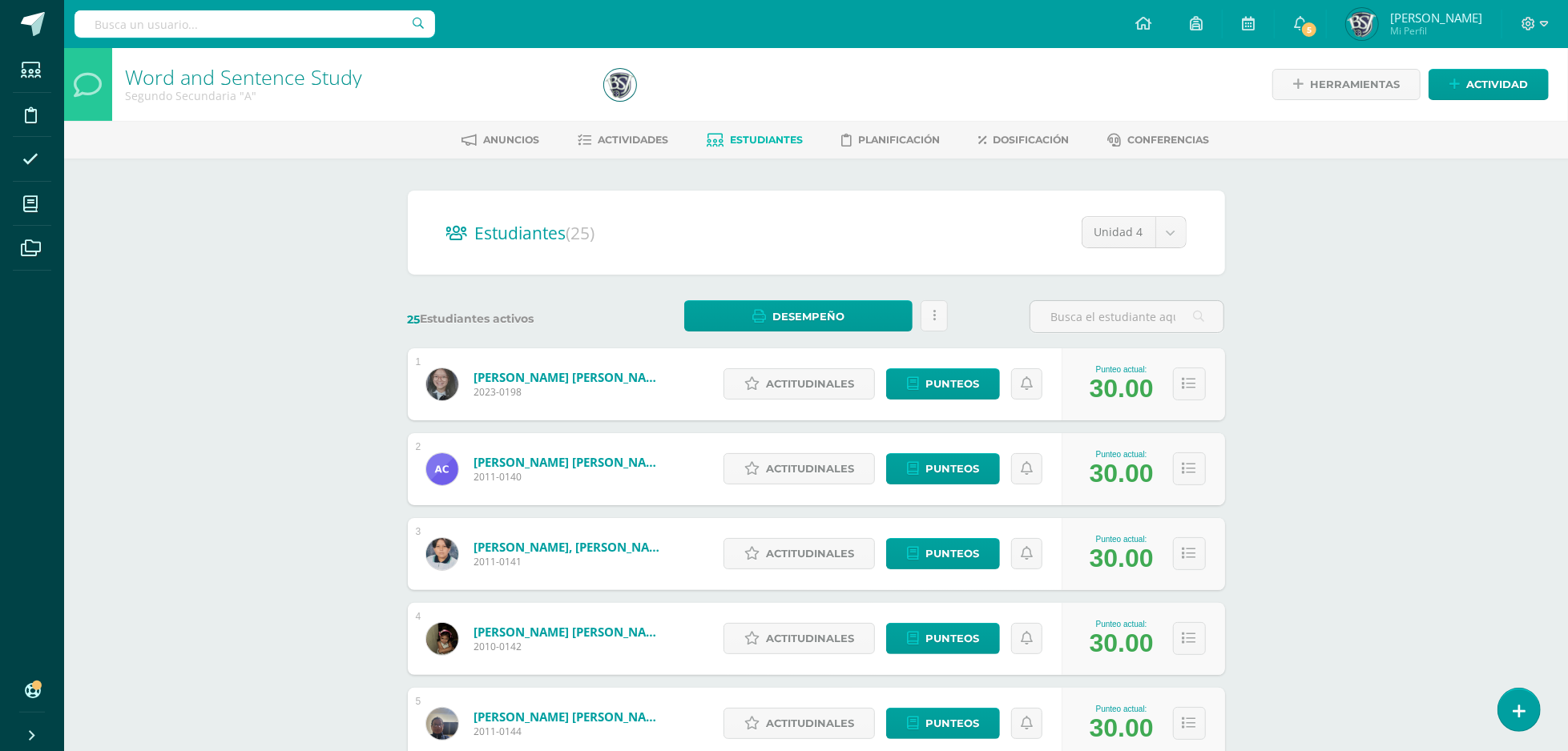
scroll to position [532, 0]
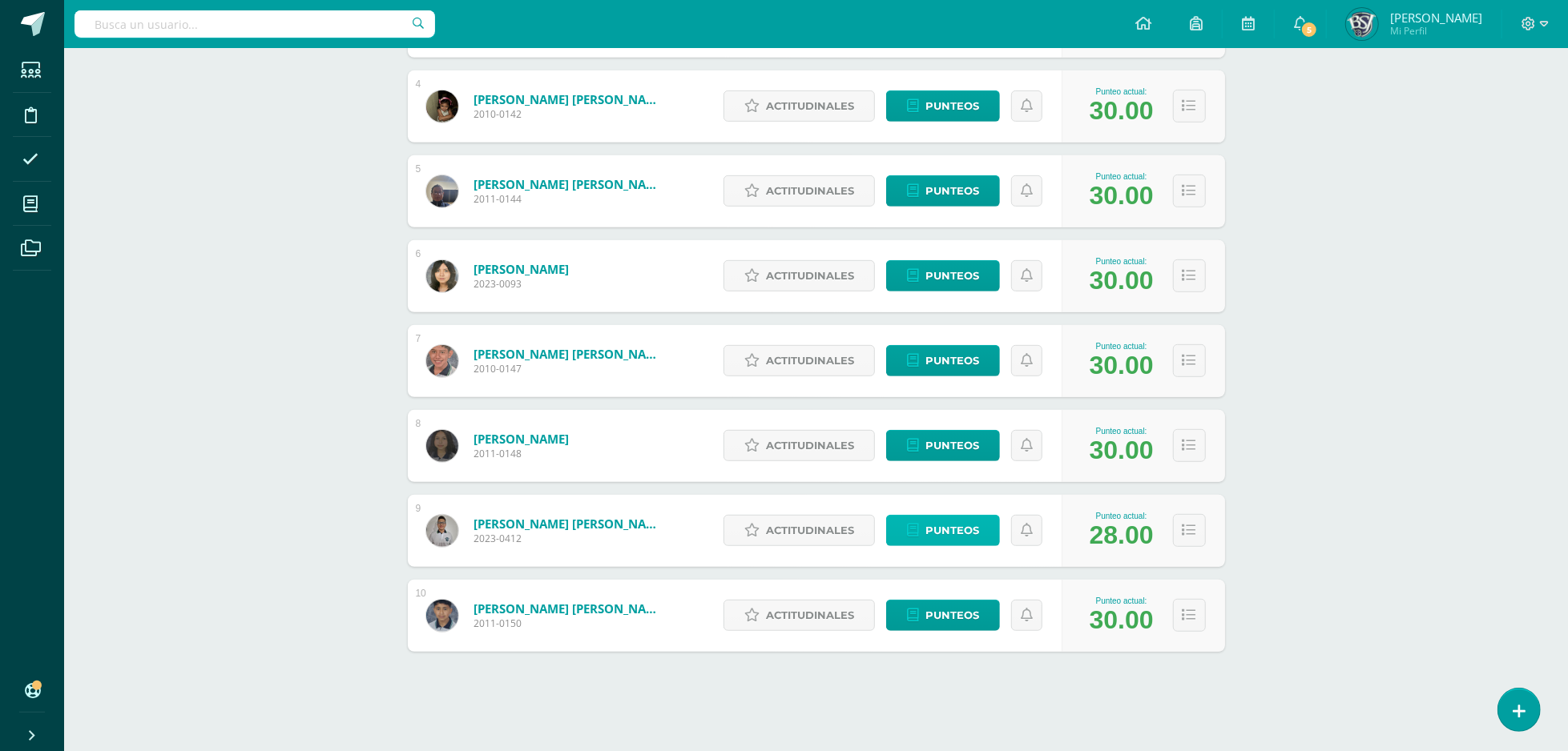
click at [957, 516] on span "Punteos" at bounding box center [952, 530] width 54 height 29
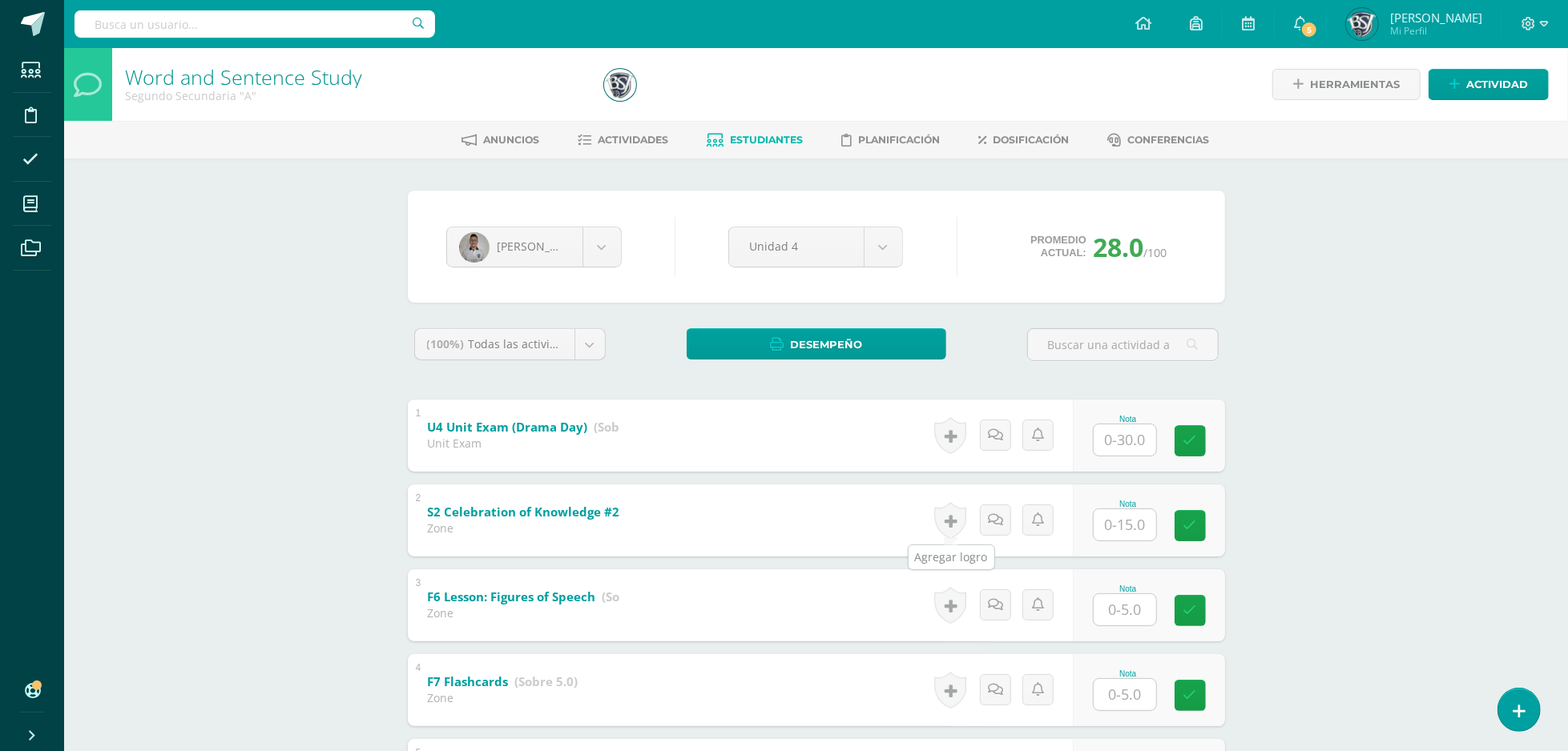
scroll to position [584, 0]
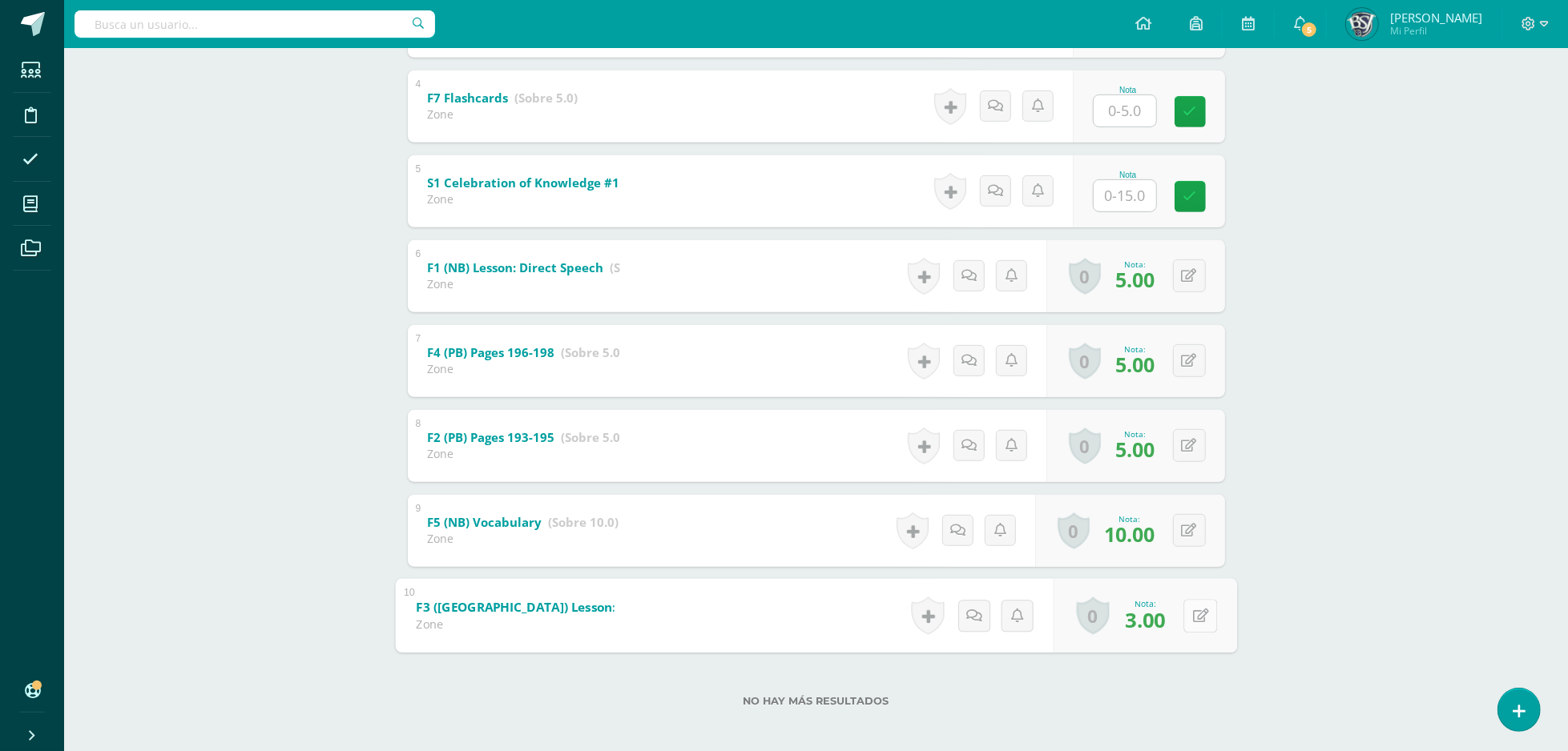
click at [1197, 609] on button at bounding box center [1201, 616] width 34 height 34
type input "5"
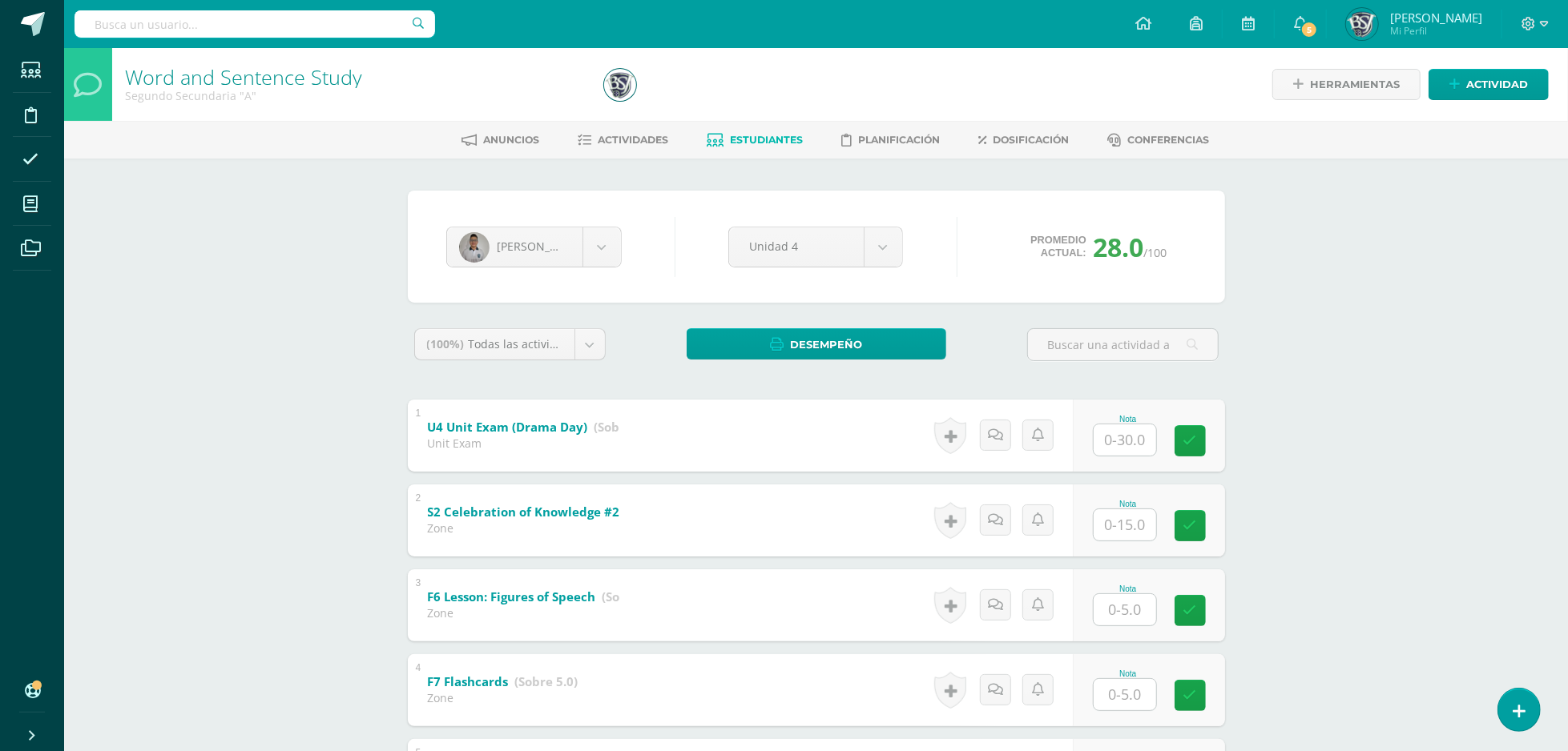
click at [754, 146] on link "Estudiantes" at bounding box center [755, 140] width 96 height 25
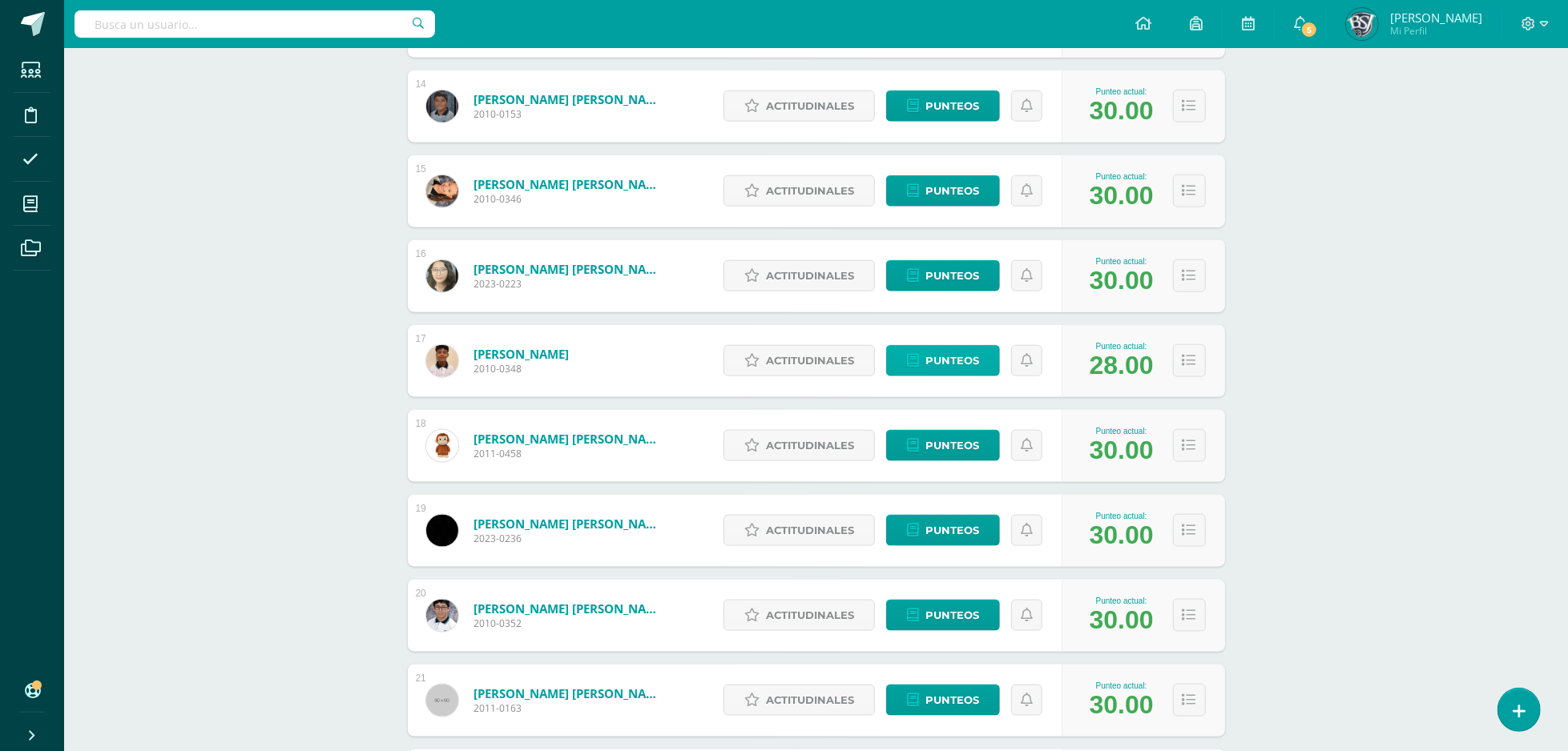
scroll to position [1812, 0]
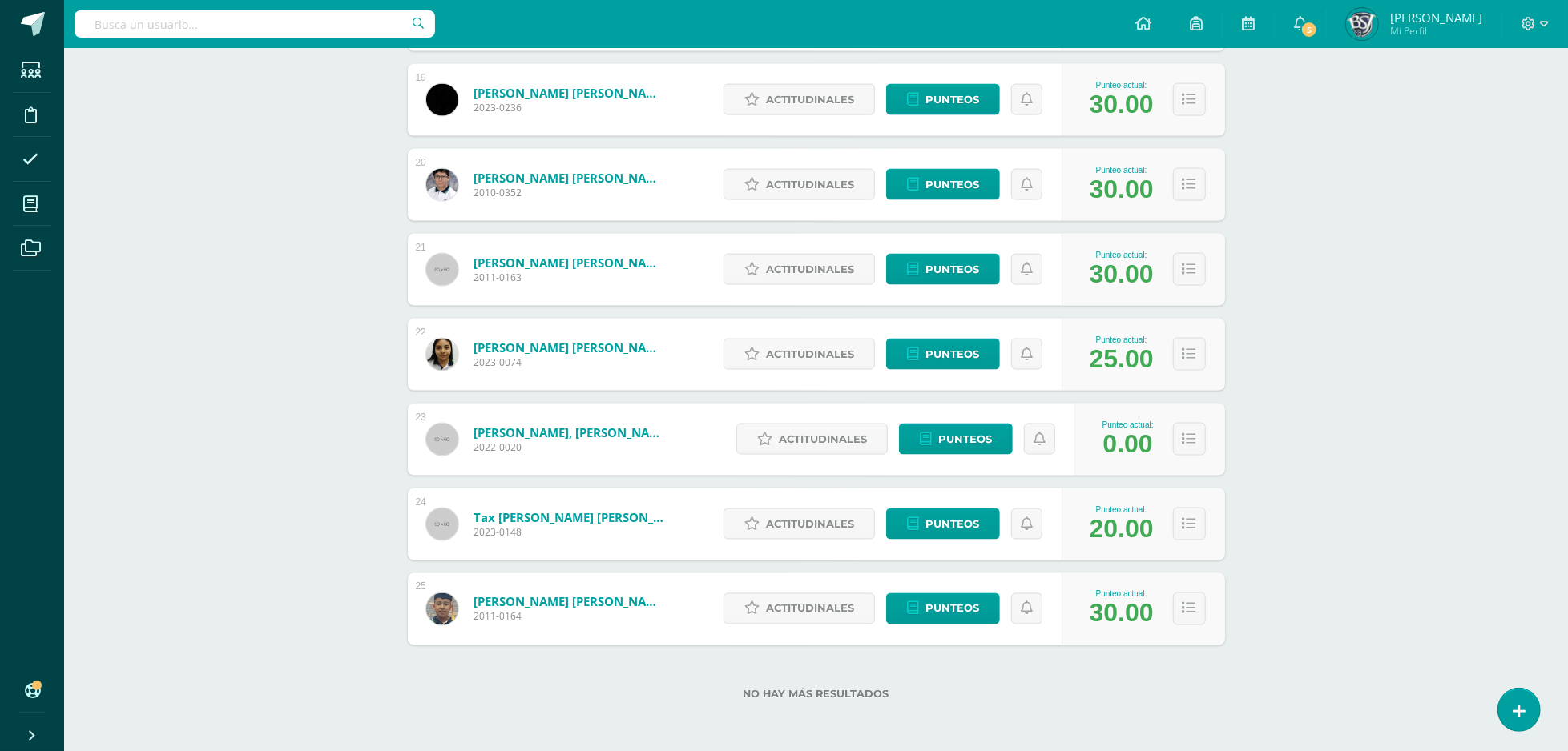
click at [907, 369] on div "Actitudinales Punteos" at bounding box center [888, 355] width 346 height 72
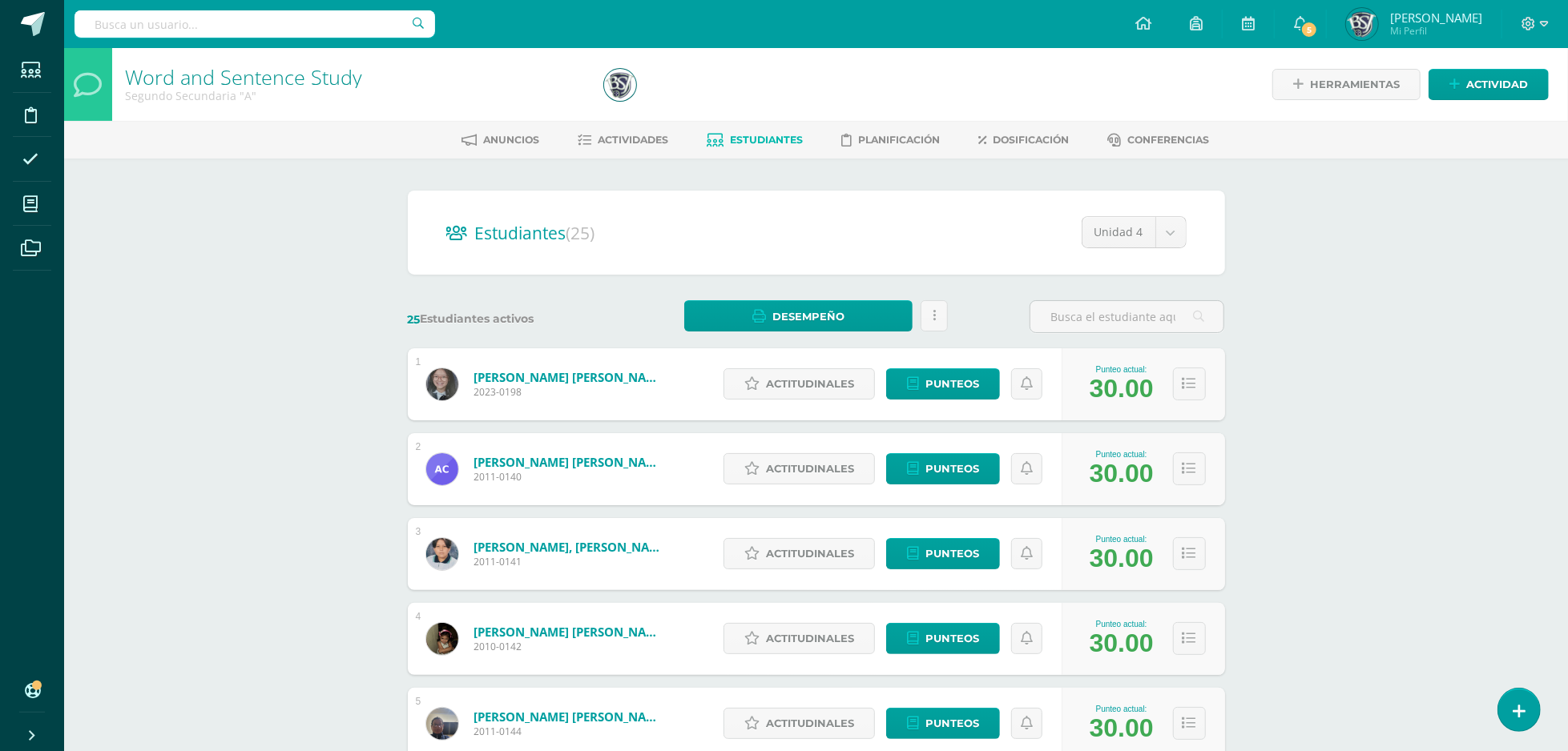
click at [776, 125] on div "Anuncios Actividades Estudiantes Planificación Dosificación Conferencias" at bounding box center [835, 140] width 1543 height 38
click at [770, 145] on link "Estudiantes" at bounding box center [755, 140] width 96 height 25
